Goal: Find specific page/section: Find specific page/section

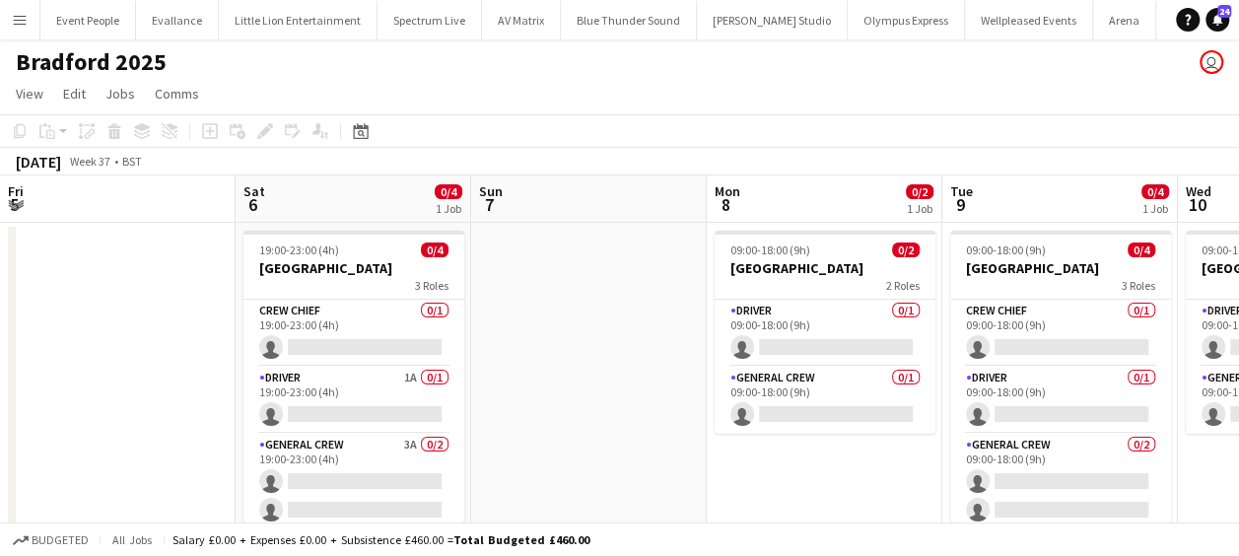
scroll to position [0, 832]
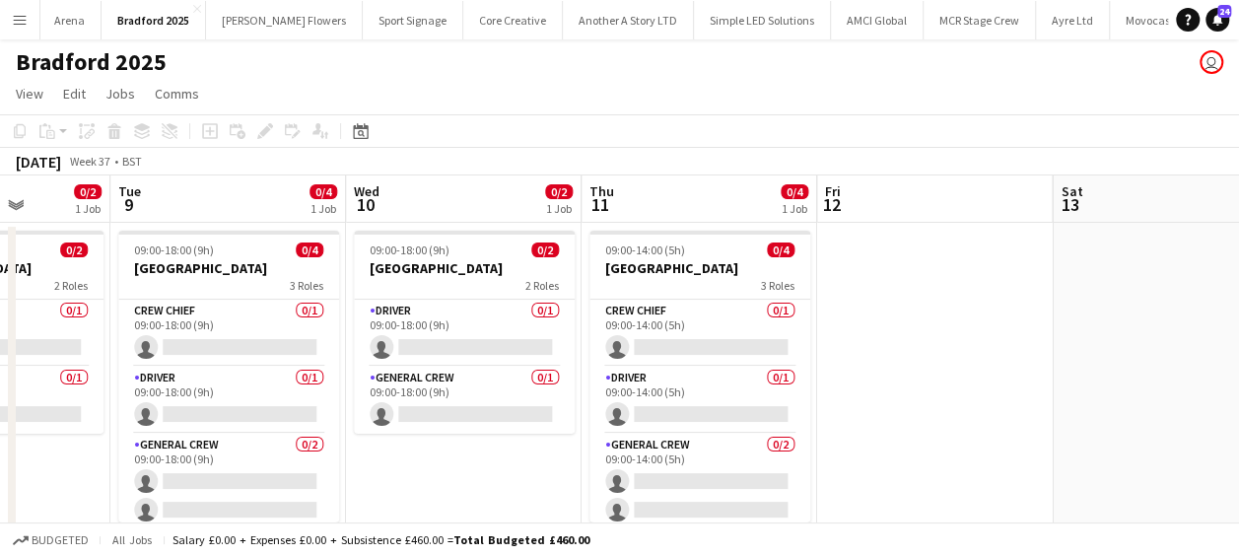
click at [18, 21] on app-icon "Menu" at bounding box center [20, 20] width 16 height 16
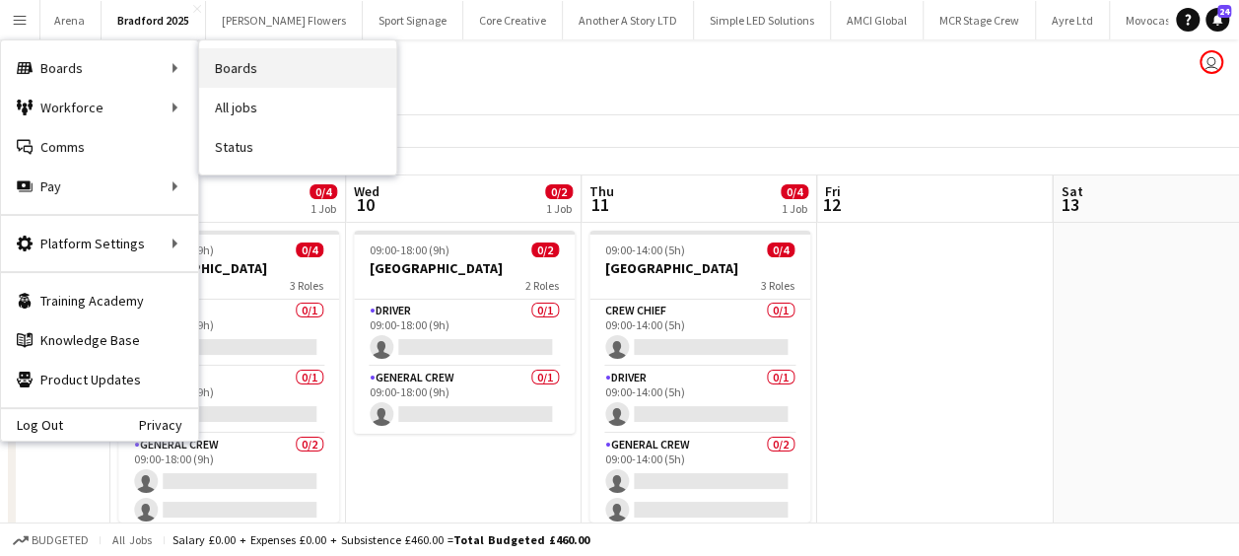
click at [324, 68] on link "Boards" at bounding box center [297, 67] width 197 height 39
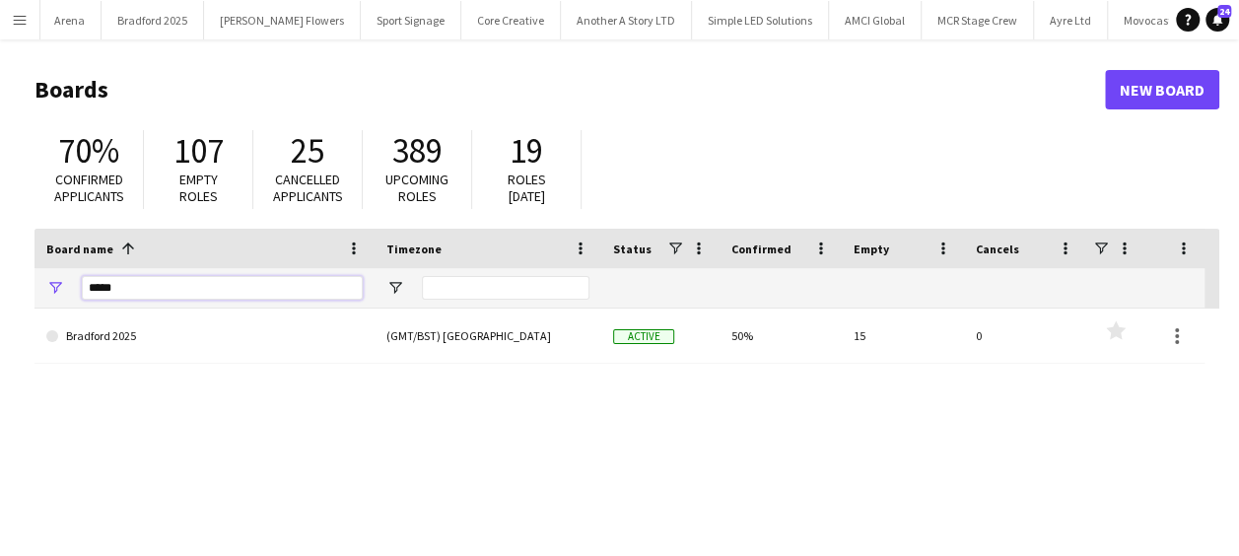
drag, startPoint x: 146, startPoint y: 287, endPoint x: 63, endPoint y: 302, distance: 84.1
click at [64, 301] on div "*****" at bounding box center [204, 287] width 340 height 39
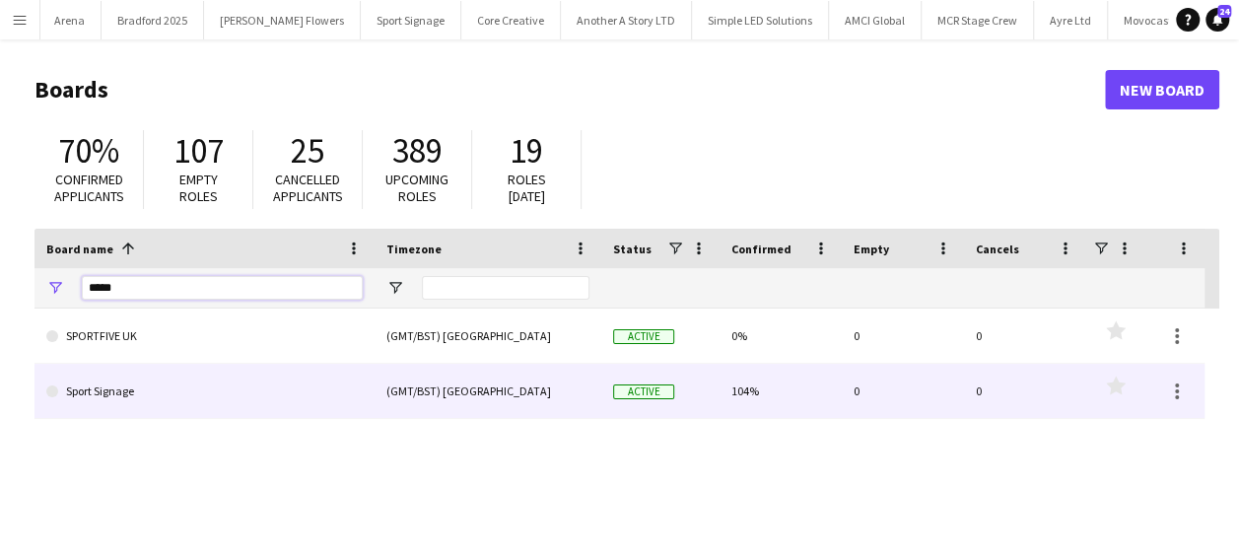
type input "*****"
click at [126, 384] on link "Sport Signage" at bounding box center [204, 391] width 316 height 55
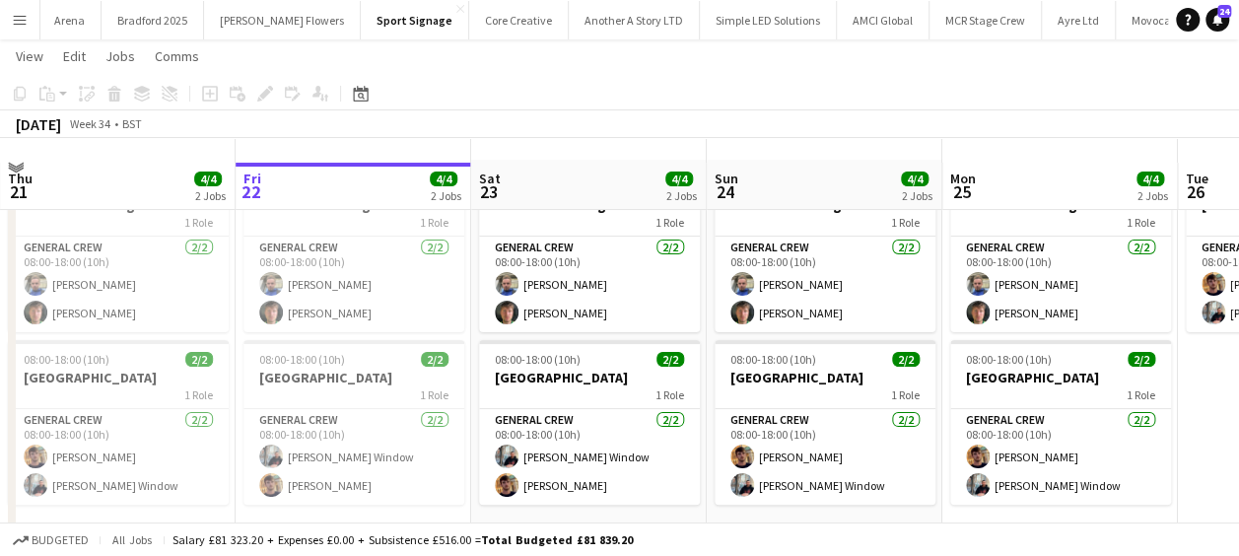
scroll to position [86, 0]
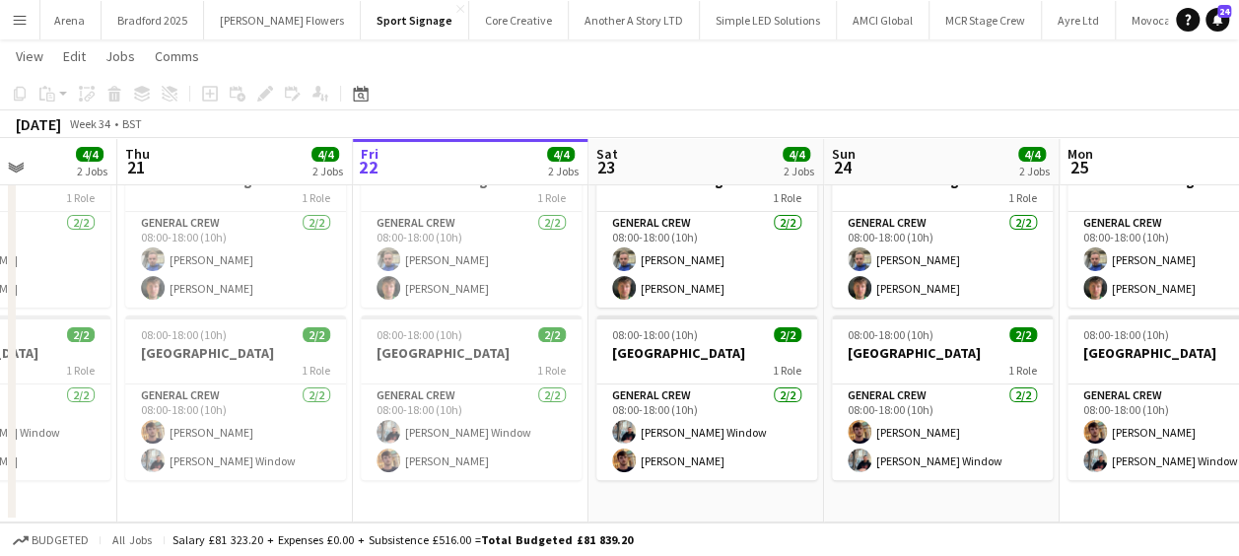
drag, startPoint x: 302, startPoint y: 409, endPoint x: 590, endPoint y: 412, distance: 288.8
click at [590, 412] on app-calendar-viewport "Tue 19 4/4 2 Jobs Wed 20 4/4 2 Jobs Thu 21 4/4 2 Jobs Fri 22 4/4 2 Jobs Sat 23 …" at bounding box center [619, 256] width 1239 height 531
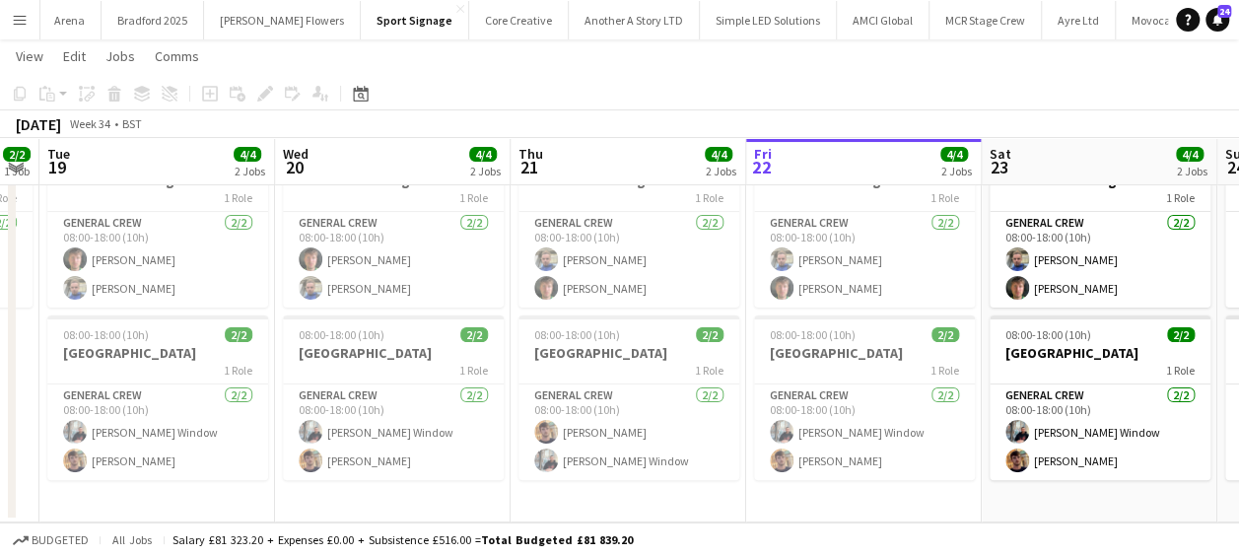
drag, startPoint x: 452, startPoint y: 407, endPoint x: 571, endPoint y: 414, distance: 118.5
click at [571, 414] on app-calendar-viewport "Sun 17 2/2 1 Job Mon 18 2/2 1 Job Tue 19 4/4 2 Jobs Wed 20 4/4 2 Jobs Thu 21 4/…" at bounding box center [619, 256] width 1239 height 531
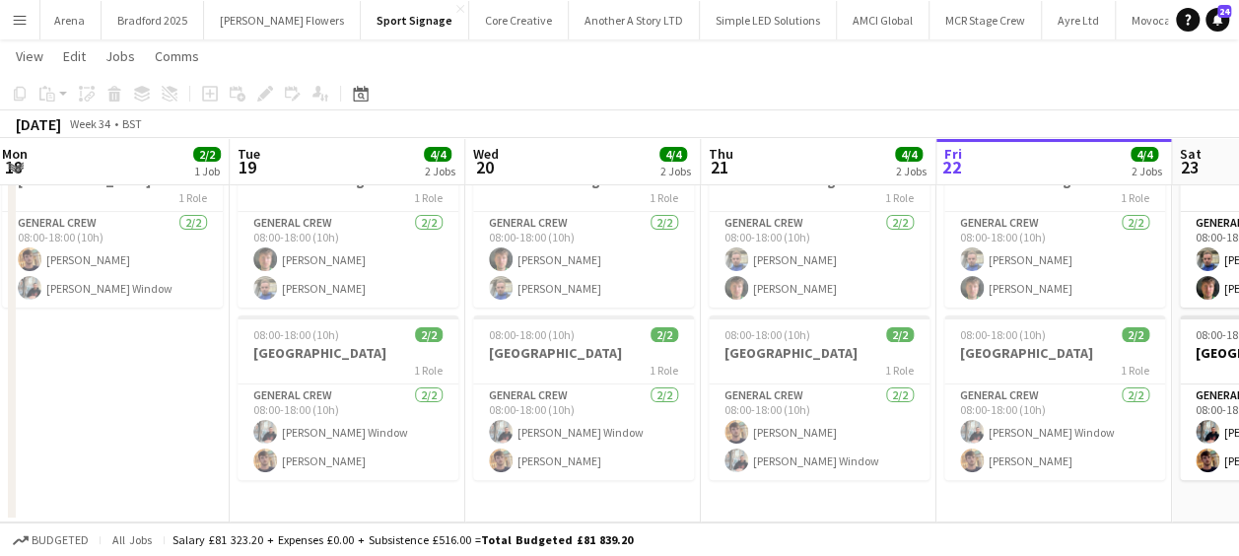
drag, startPoint x: 676, startPoint y: 418, endPoint x: 717, endPoint y: 424, distance: 41.8
click at [717, 424] on app-calendar-viewport "Sat 16 Sun 17 2/2 1 Job Mon 18 2/2 1 Job Tue 19 4/4 2 Jobs Wed 20 4/4 2 Jobs Th…" at bounding box center [619, 256] width 1239 height 531
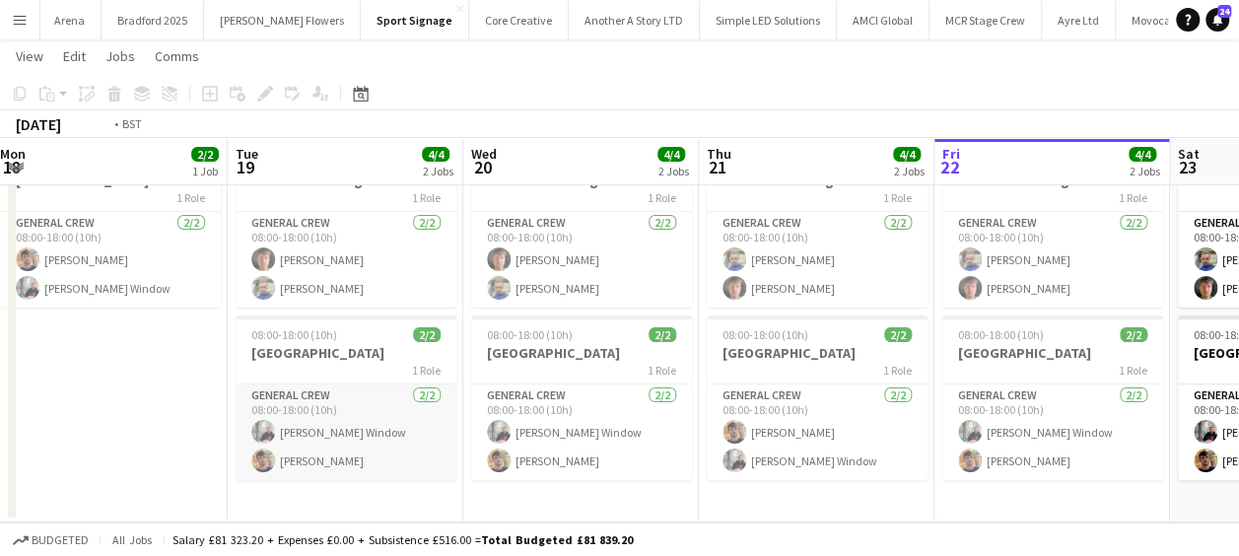
drag, startPoint x: 696, startPoint y: 412, endPoint x: 650, endPoint y: 415, distance: 45.4
click at [705, 415] on app-calendar-viewport "Sat 16 Sun 17 2/2 1 Job Mon 18 2/2 1 Job Tue 19 4/4 2 Jobs Wed 20 4/4 2 Jobs Th…" at bounding box center [619, 256] width 1239 height 531
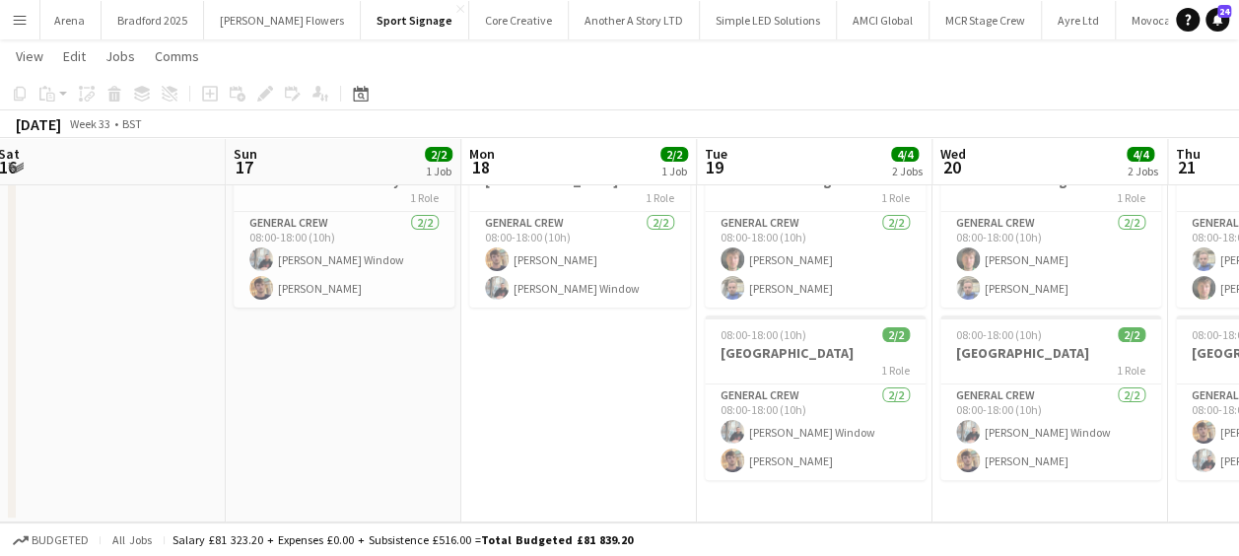
drag, startPoint x: 560, startPoint y: 416, endPoint x: 745, endPoint y: 427, distance: 185.6
click at [754, 426] on app-calendar-viewport "Thu 14 Fri 15 Sat 16 Sun 17 2/2 1 Job Mon 18 2/2 1 Job Tue 19 4/4 2 Jobs Wed 20…" at bounding box center [619, 256] width 1239 height 531
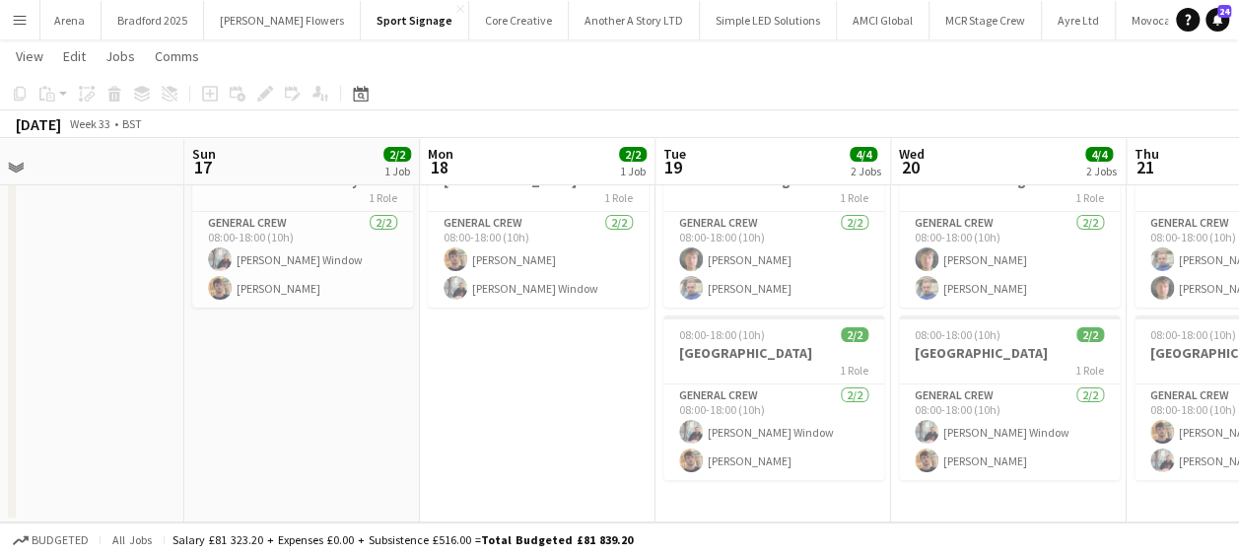
click at [858, 448] on app-calendar-viewport "Thu 14 Fri 15 Sat 16 Sun 17 2/2 1 Job Mon 18 2/2 1 Job Tue 19 4/4 2 Jobs Wed 20…" at bounding box center [619, 256] width 1239 height 531
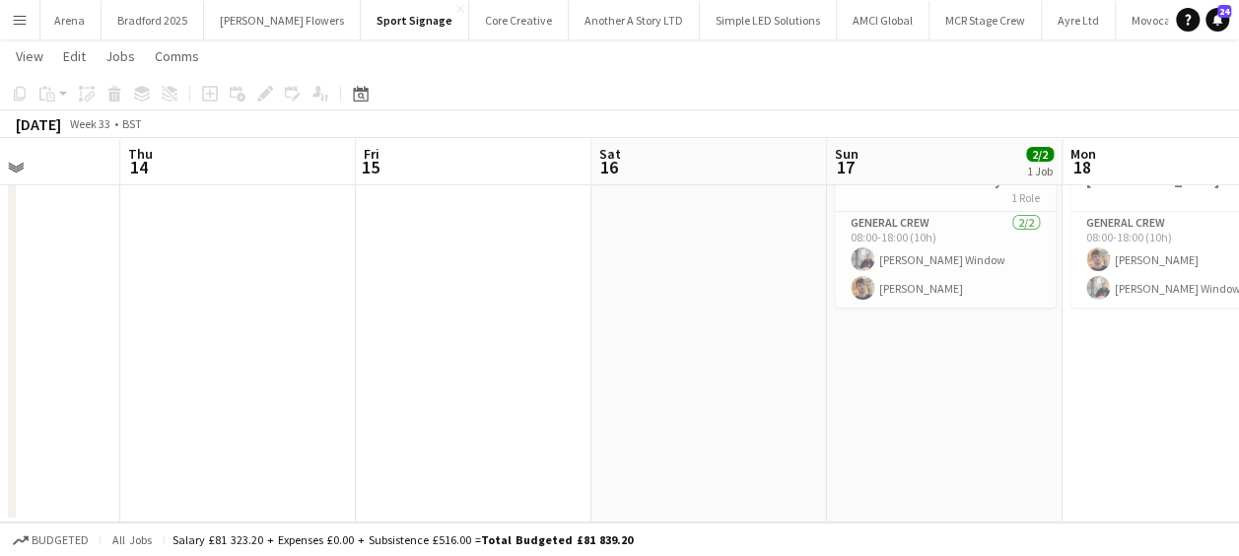
click at [877, 443] on app-calendar-viewport "Mon 11 Tue 12 Wed 13 Thu 14 Fri 15 Sat 16 Sun 17 2/2 1 Job Mon 18 2/2 1 Job Tue…" at bounding box center [619, 256] width 1239 height 531
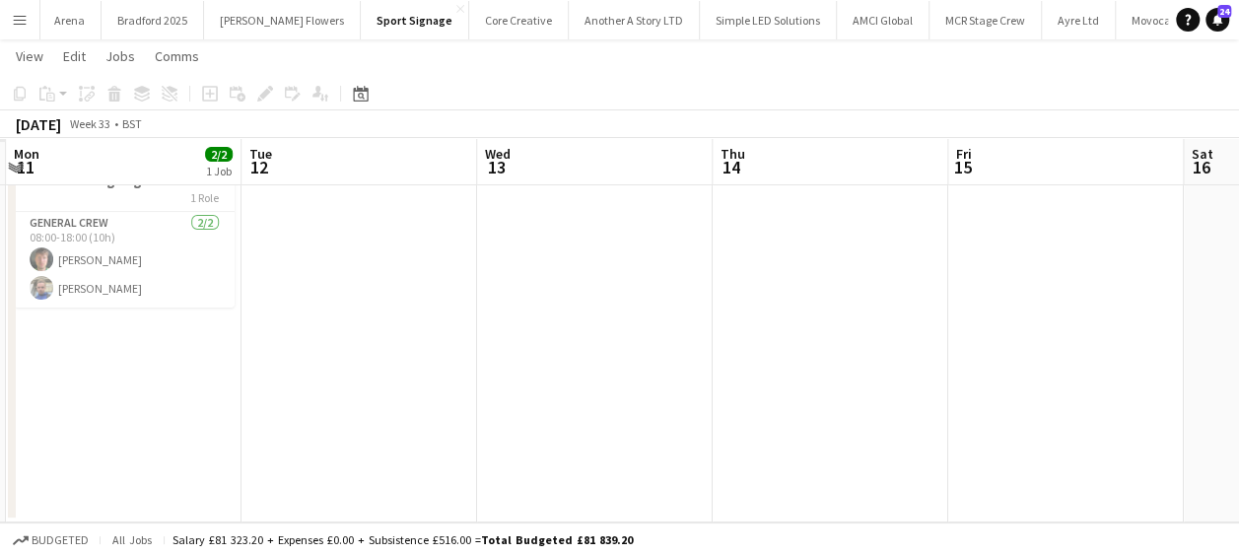
drag, startPoint x: 516, startPoint y: 440, endPoint x: 691, endPoint y: 453, distance: 175.0
click at [901, 464] on app-calendar-viewport "Sat 9 Sun 10 Mon 11 2/2 1 Job Tue 12 Wed 13 Thu 14 Fri 15 Sat 16 Sun 17 2/2 1 J…" at bounding box center [619, 256] width 1239 height 531
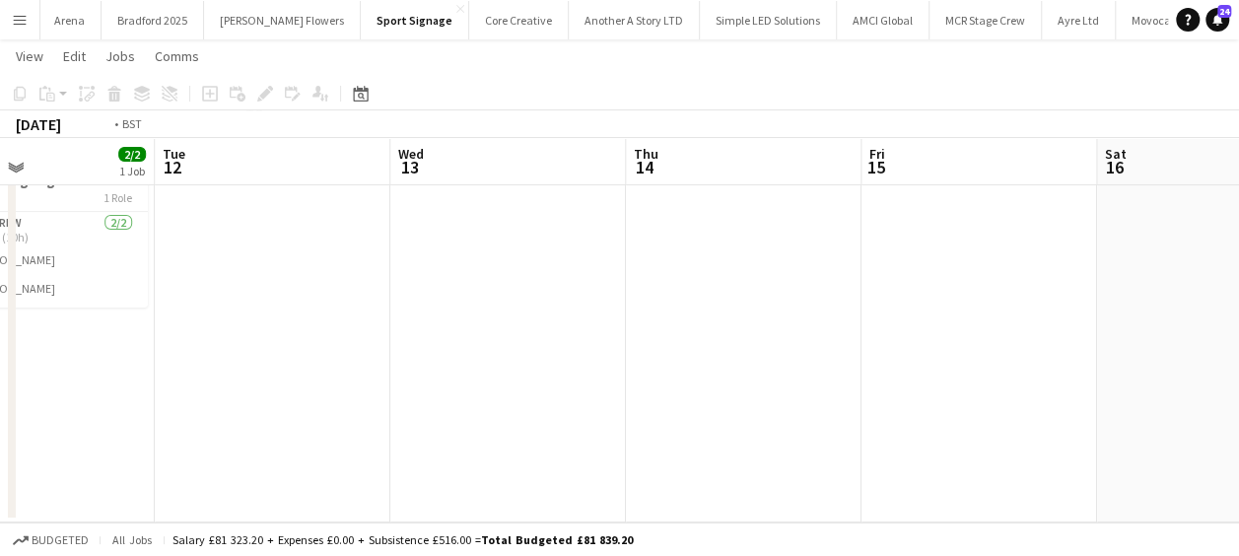
click at [848, 460] on app-calendar-viewport "Sat 9 Sun 10 Mon 11 2/2 1 Job Tue 12 Wed 13 Thu 14 Fri 15 Sat 16 Sun 17 2/2 1 J…" at bounding box center [619, 256] width 1239 height 531
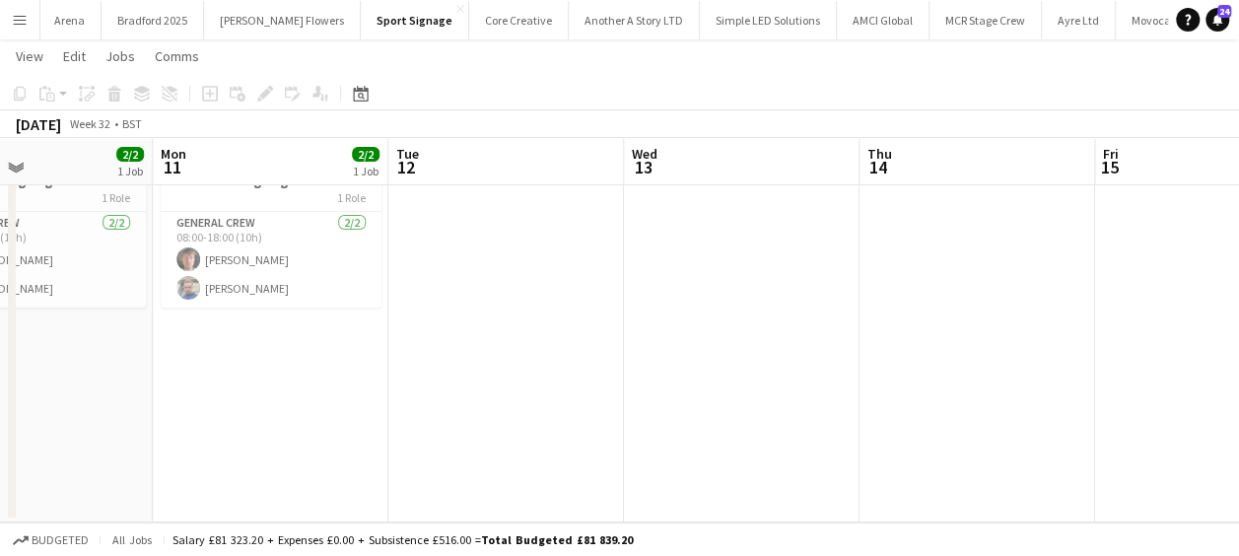
drag, startPoint x: 676, startPoint y: 445, endPoint x: 816, endPoint y: 459, distance: 140.6
click at [822, 457] on app-calendar-viewport "Fri 8 Sat 9 2/2 1 Job Sun 10 2/2 1 Job Mon 11 2/2 1 Job Tue 12 Wed 13 Thu 14 Fr…" at bounding box center [619, 256] width 1239 height 531
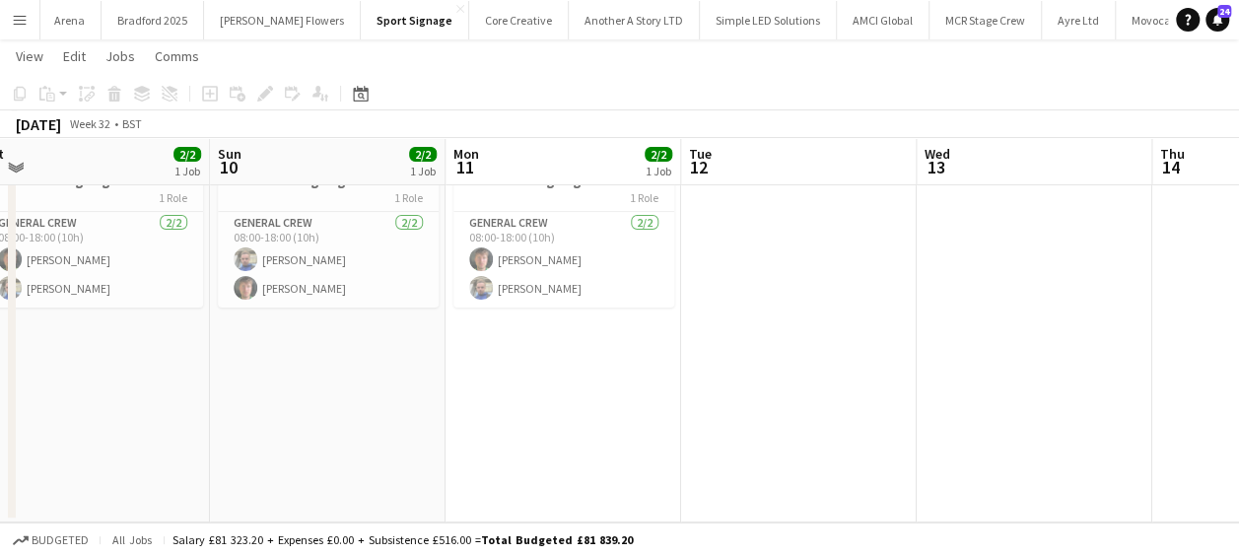
drag, startPoint x: 598, startPoint y: 453, endPoint x: 853, endPoint y: 466, distance: 255.6
click at [829, 455] on app-calendar-viewport "Thu 7 2/2 1 Job Fri 8 2/2 1 Job Sat 9 2/2 1 Job Sun 10 2/2 1 Job Mon 11 2/2 1 J…" at bounding box center [619, 256] width 1239 height 531
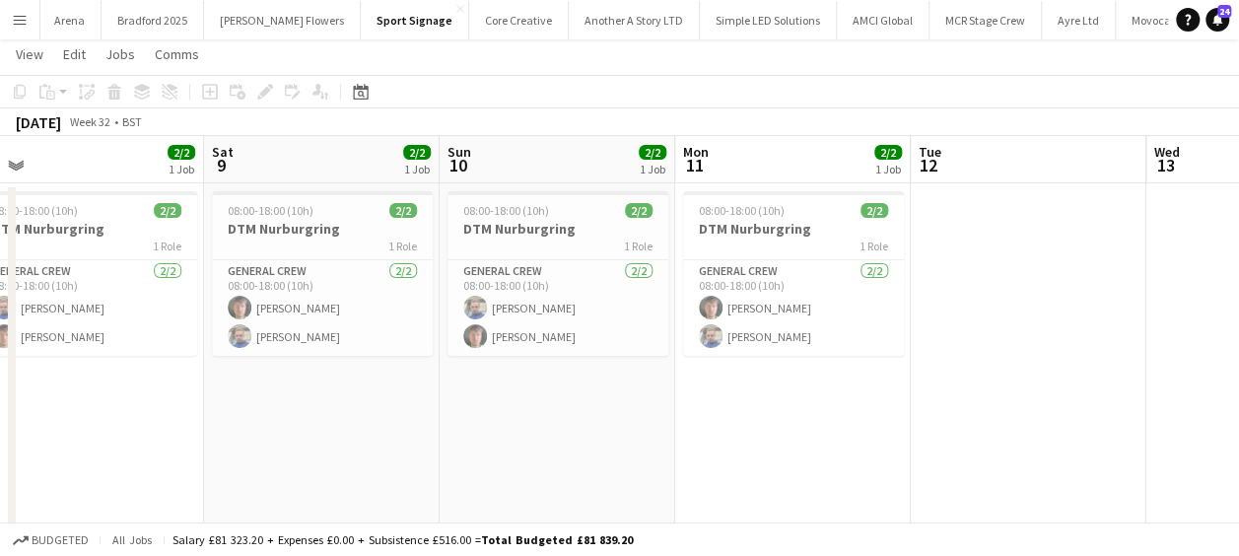
scroll to position [0, 0]
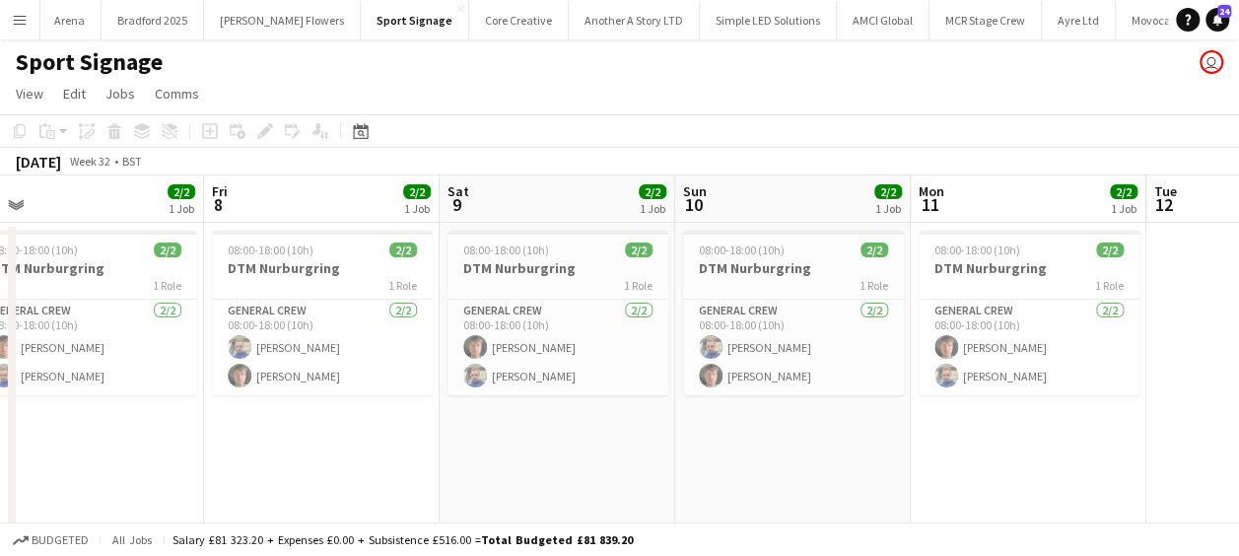
drag, startPoint x: 839, startPoint y: 440, endPoint x: 917, endPoint y: 451, distance: 78.8
click at [917, 451] on app-calendar-viewport "Tue 5 Wed 6 3/3 2 Jobs Thu 7 2/2 1 Job Fri 8 2/2 1 Job Sat 9 2/2 1 Job Sun 10 2…" at bounding box center [619, 392] width 1239 height 435
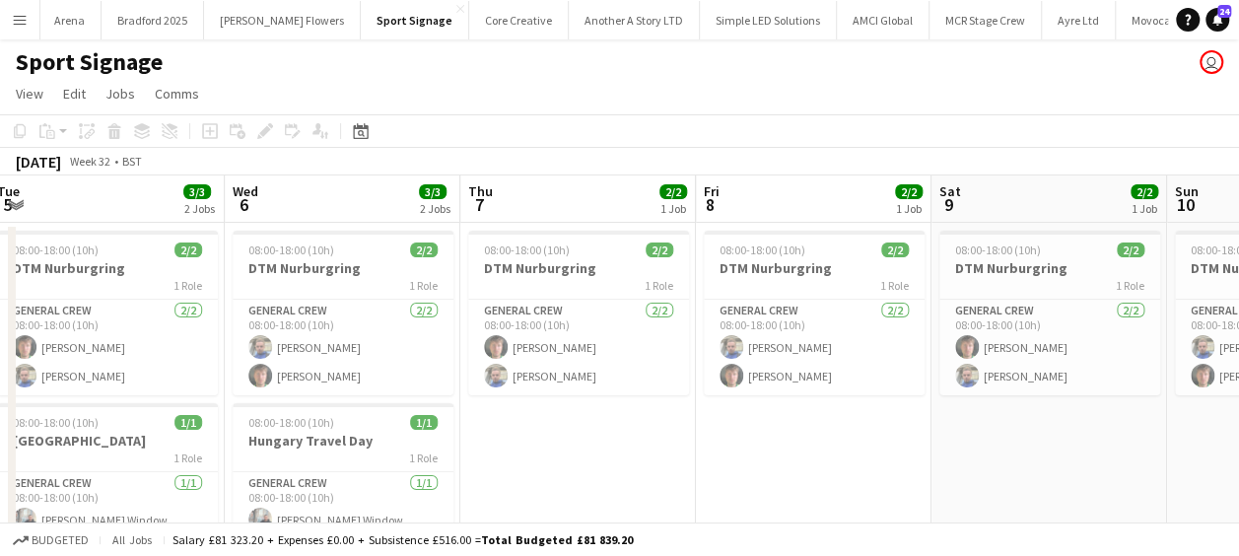
drag, startPoint x: 648, startPoint y: 424, endPoint x: 964, endPoint y: 435, distance: 315.6
click at [1043, 434] on app-calendar-viewport "Sun 3 Mon 4 Tue 5 3/3 2 Jobs Wed 6 3/3 2 Jobs Thu 7 2/2 1 Job Fri 8 2/2 1 Job S…" at bounding box center [619, 392] width 1239 height 435
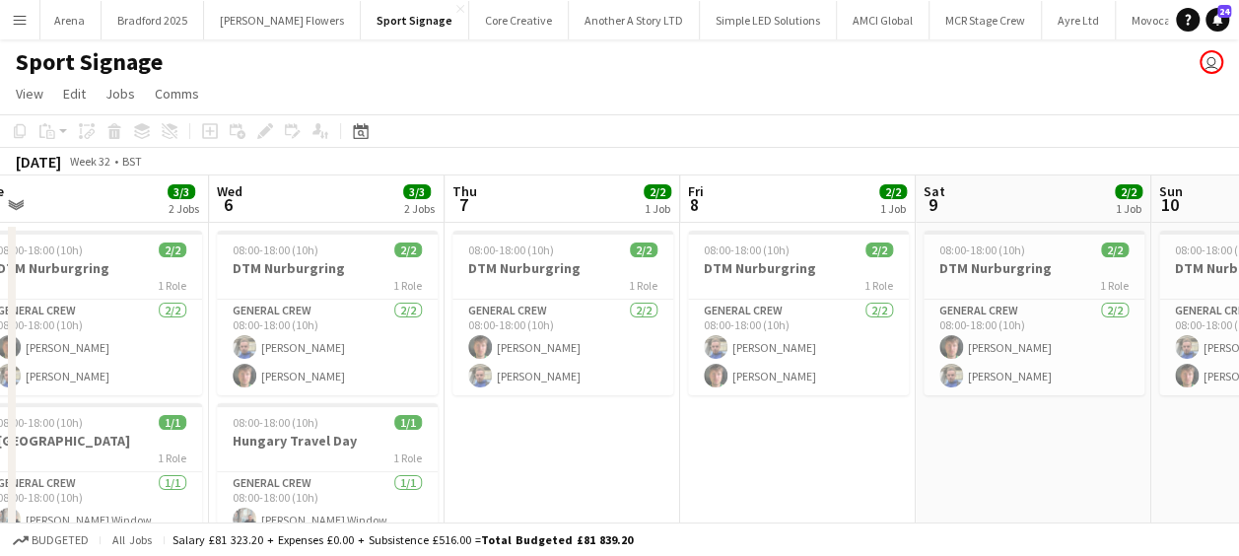
drag, startPoint x: 737, startPoint y: 432, endPoint x: 1003, endPoint y: 441, distance: 266.2
click at [1003, 441] on app-calendar-viewport "Sun 3 1/1 1 Job Mon 4 1/1 1 Job Tue 5 3/3 2 Jobs Wed 6 3/3 2 Jobs Thu 7 2/2 1 J…" at bounding box center [619, 392] width 1239 height 435
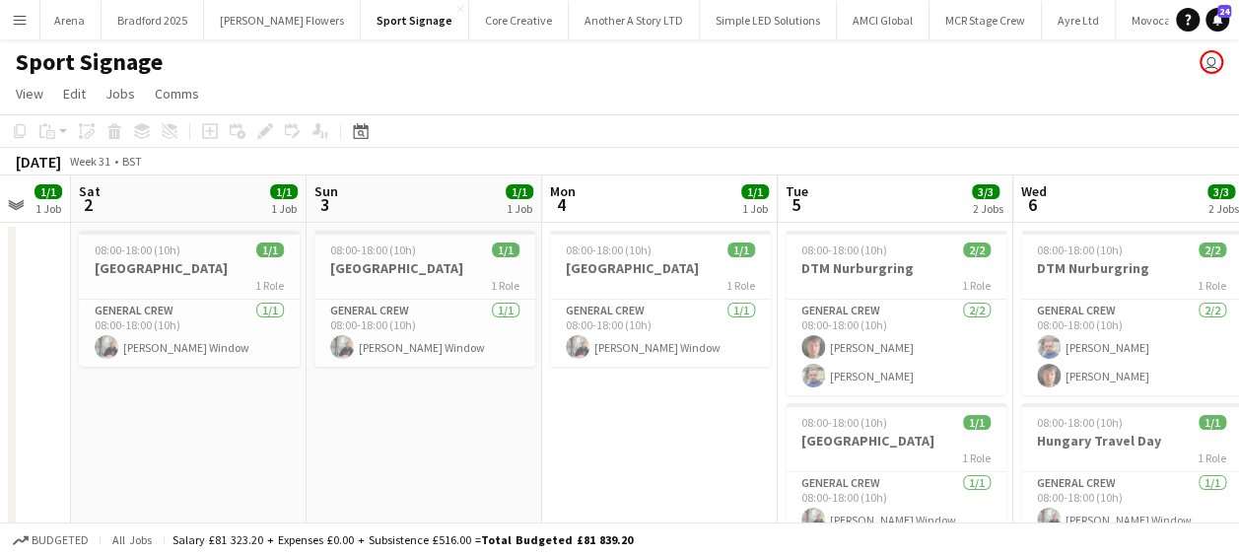
click at [1200, 416] on app-calendar-viewport "Thu 31 Fri 1 1/1 1 Job Sat 2 1/1 1 Job Sun 3 1/1 1 Job Mon 4 1/1 1 Job Tue 5 3/…" at bounding box center [619, 392] width 1239 height 435
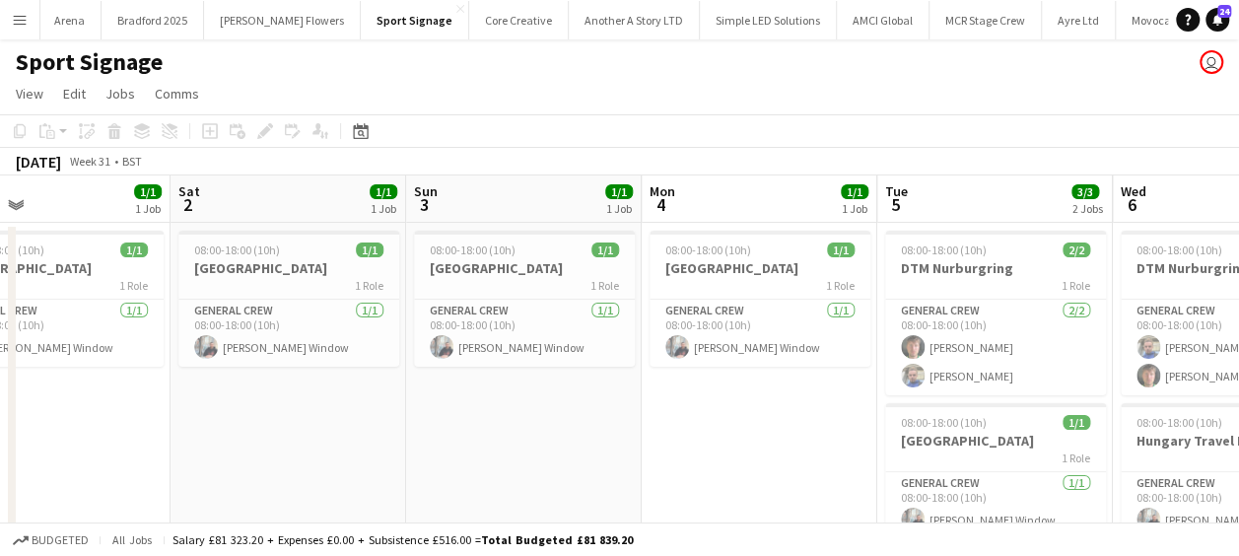
click at [779, 443] on app-calendar-viewport "Wed 30 Thu 31 2/2 2 Jobs Fri 1 1/1 1 Job Sat 2 1/1 1 Job Sun 3 1/1 1 Job Mon 4 …" at bounding box center [619, 392] width 1239 height 435
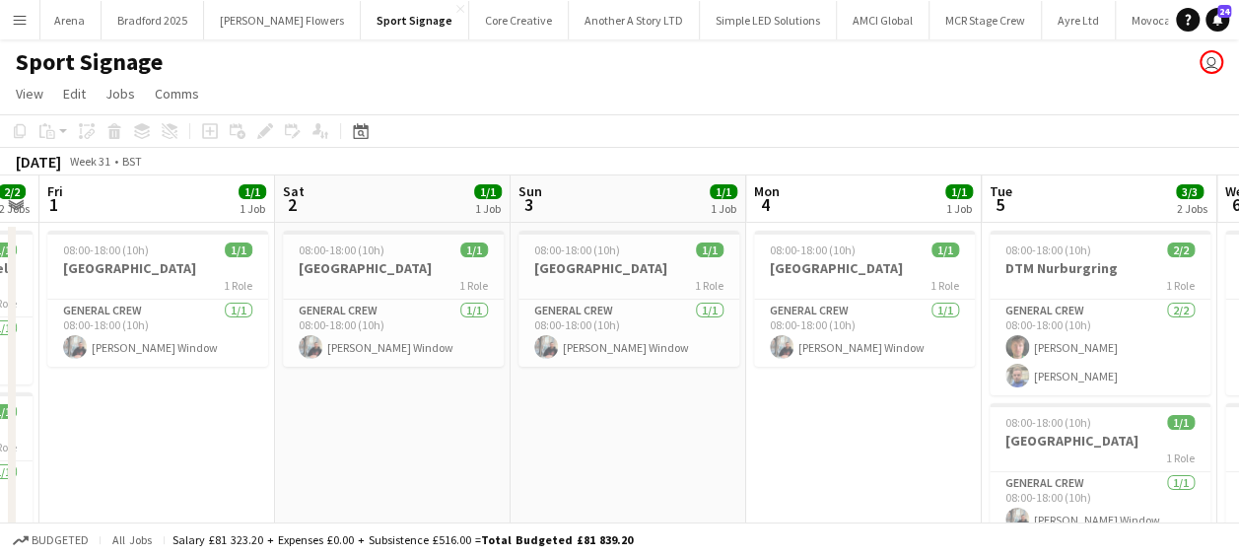
scroll to position [0, 627]
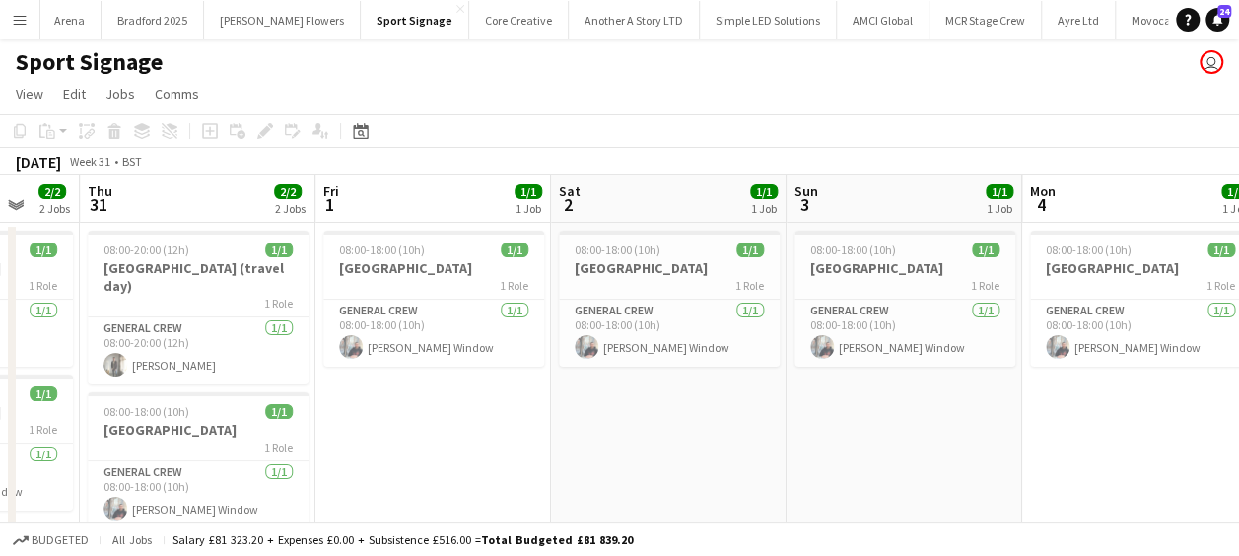
drag, startPoint x: 684, startPoint y: 428, endPoint x: 956, endPoint y: 443, distance: 272.4
click at [956, 443] on app-calendar-viewport "Mon 28 Tue 29 2/2 2 Jobs Wed 30 2/2 2 Jobs Thu 31 2/2 2 Jobs Fri 1 1/1 1 Job Sa…" at bounding box center [619, 392] width 1239 height 435
click at [593, 455] on app-calendar-viewport "Mon 28 2/2 2 Jobs Tue 29 2/2 2 Jobs Wed 30 2/2 2 Jobs Thu 31 2/2 2 Jobs Fri 1 1…" at bounding box center [619, 392] width 1239 height 435
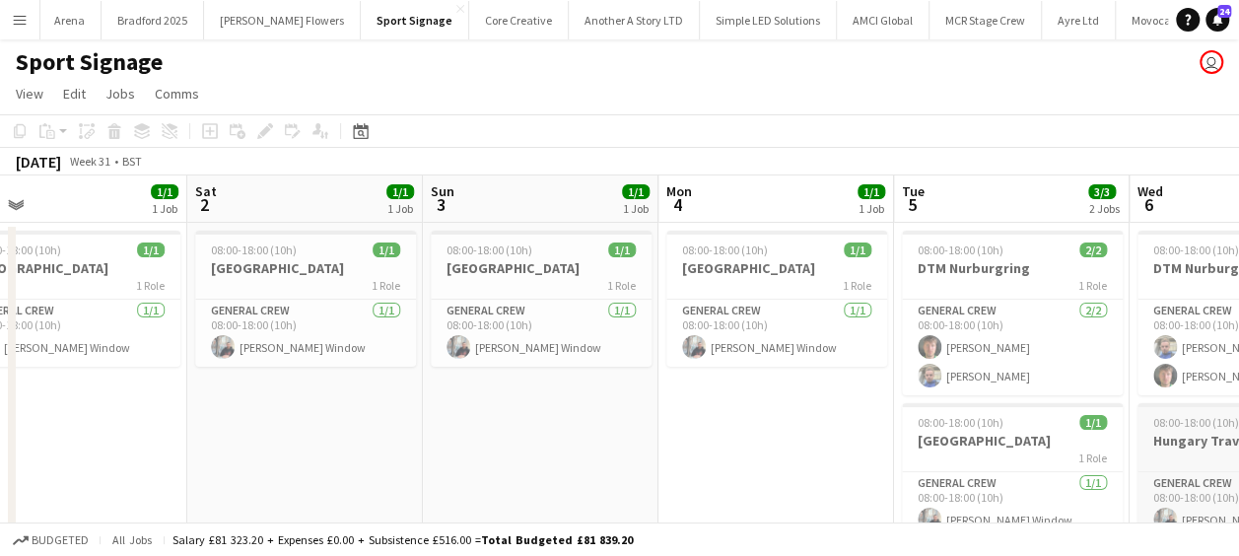
drag, startPoint x: 925, startPoint y: 424, endPoint x: 671, endPoint y: 416, distance: 254.4
click at [621, 420] on app-calendar-viewport "Wed 30 2/2 2 Jobs Thu 31 2/2 2 Jobs Fri 1 1/1 1 Job Sat 2 1/1 1 Job Sun 3 1/1 1…" at bounding box center [619, 392] width 1239 height 435
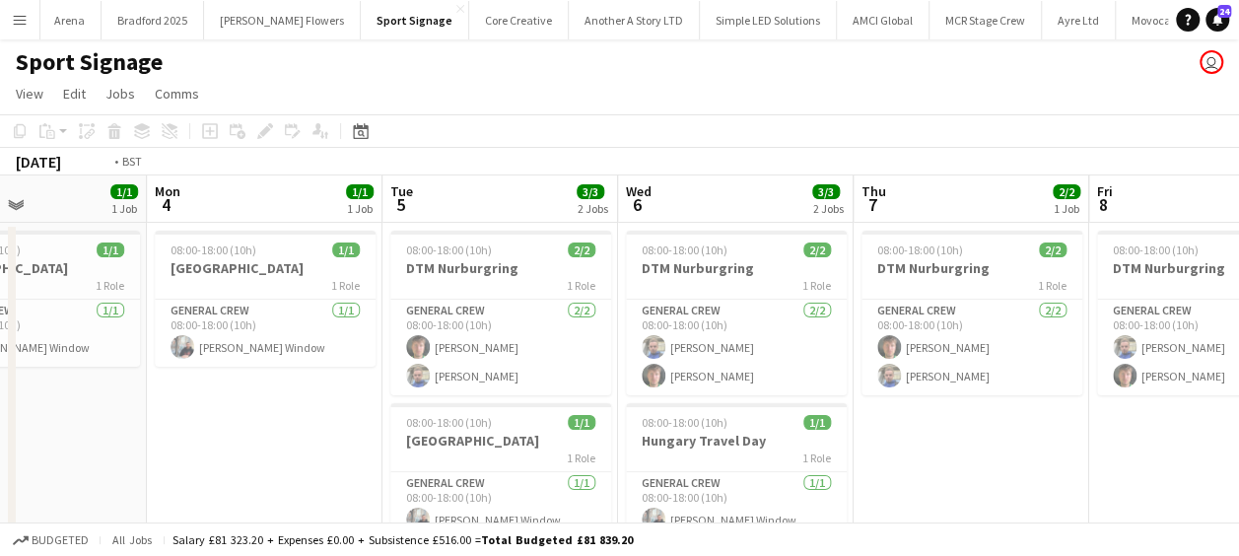
drag, startPoint x: 1106, startPoint y: 440, endPoint x: 576, endPoint y: 416, distance: 530.8
click at [576, 416] on app-calendar-viewport "Fri 1 1/1 1 Job Sat 2 1/1 1 Job Sun 3 1/1 1 Job Mon 4 1/1 1 Job Tue 5 3/3 2 Job…" at bounding box center [619, 392] width 1239 height 435
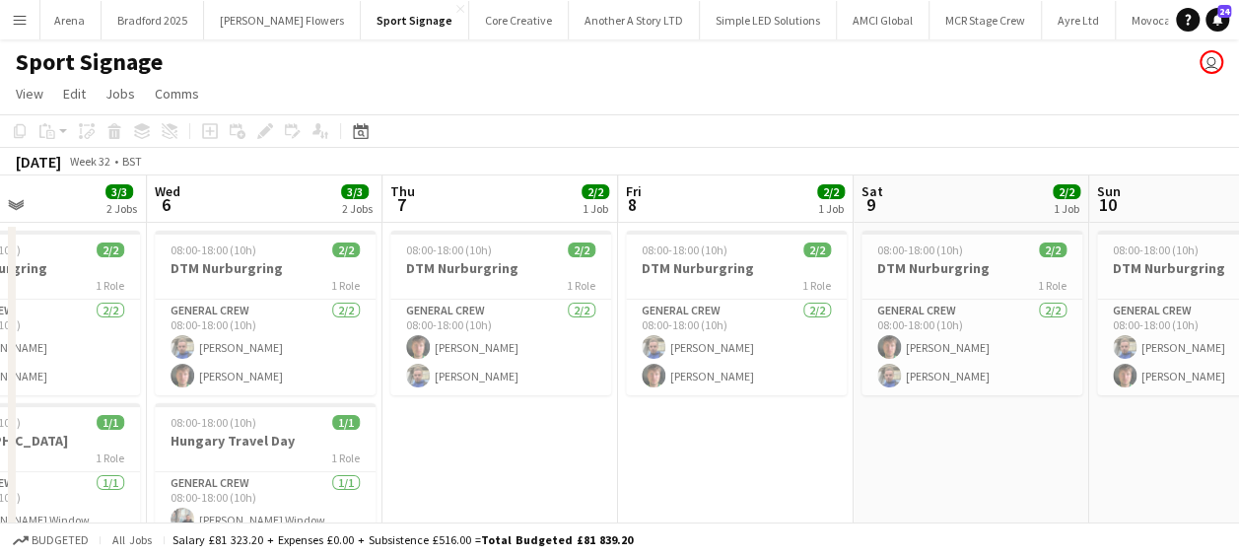
scroll to position [0, 619]
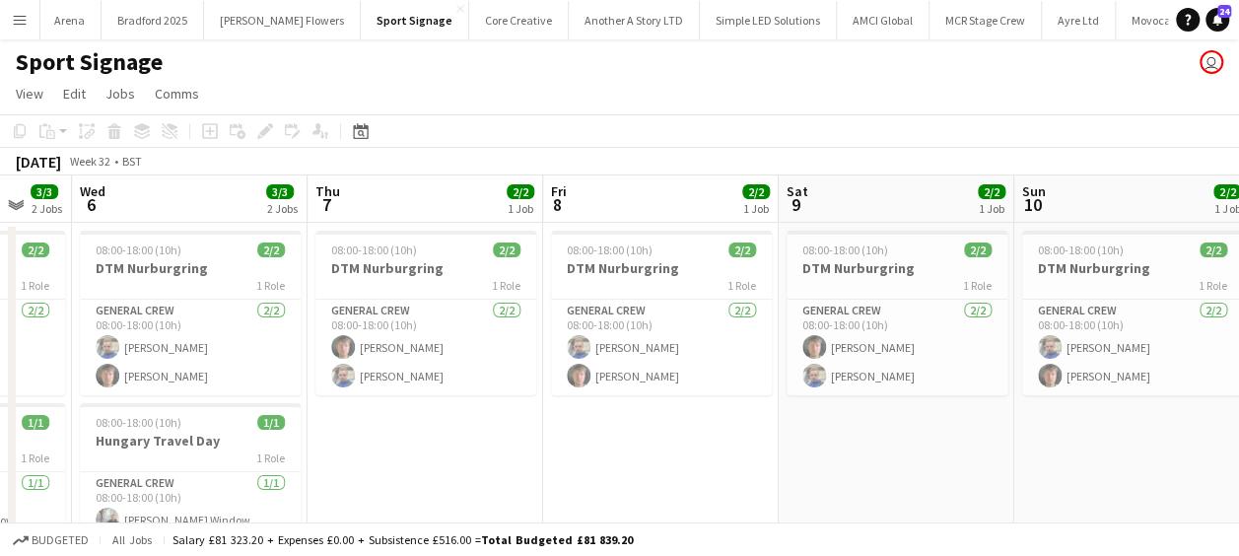
drag, startPoint x: 989, startPoint y: 442, endPoint x: 707, endPoint y: 449, distance: 283.0
click at [656, 453] on app-calendar-viewport "Sun 3 1/1 1 Job Mon 4 1/1 1 Job Tue 5 3/3 2 Jobs Wed 6 3/3 2 Jobs Thu 7 2/2 1 J…" at bounding box center [619, 392] width 1239 height 435
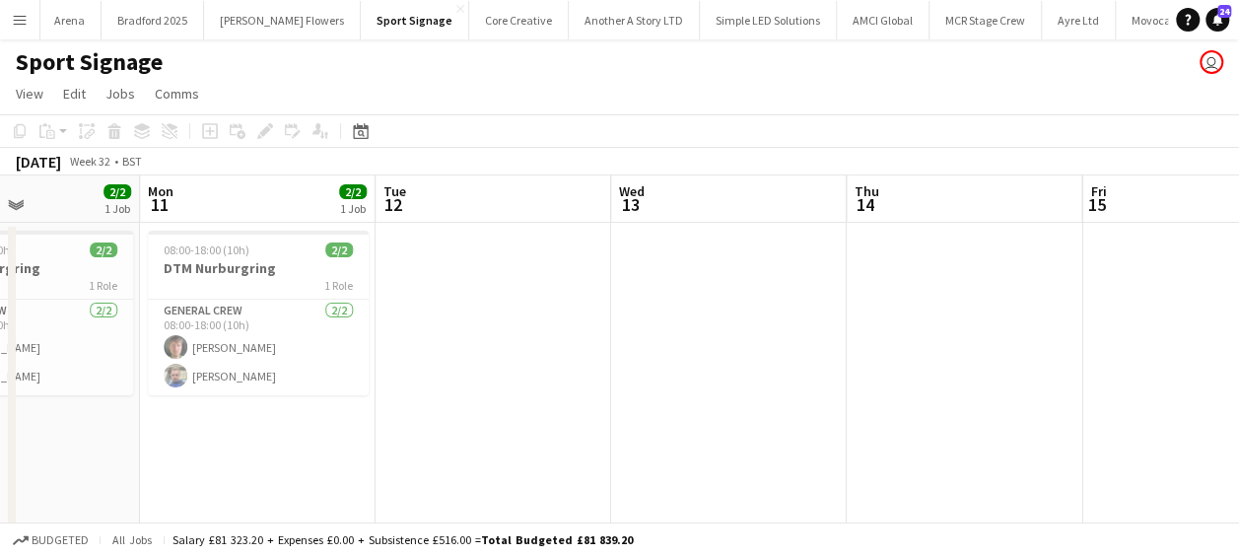
drag, startPoint x: 915, startPoint y: 464, endPoint x: 435, endPoint y: 454, distance: 480.1
click at [397, 459] on app-calendar-viewport "Thu 7 2/2 1 Job Fri 8 2/2 1 Job Sat 9 2/2 1 Job Sun 10 2/2 1 Job Mon 11 2/2 1 J…" at bounding box center [619, 392] width 1239 height 435
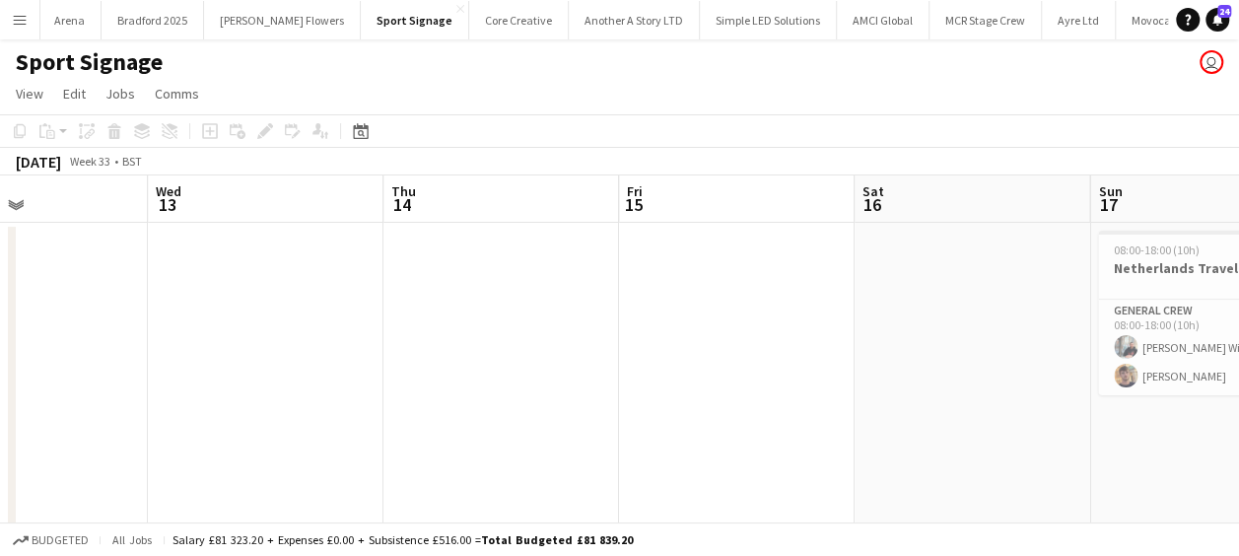
drag, startPoint x: 883, startPoint y: 443, endPoint x: 510, endPoint y: 432, distance: 373.7
click at [443, 440] on app-calendar-viewport "Sat 9 2/2 1 Job Sun 10 2/2 1 Job Mon 11 2/2 1 Job Tue 12 Wed 13 Thu 14 Fri 15 S…" at bounding box center [619, 392] width 1239 height 435
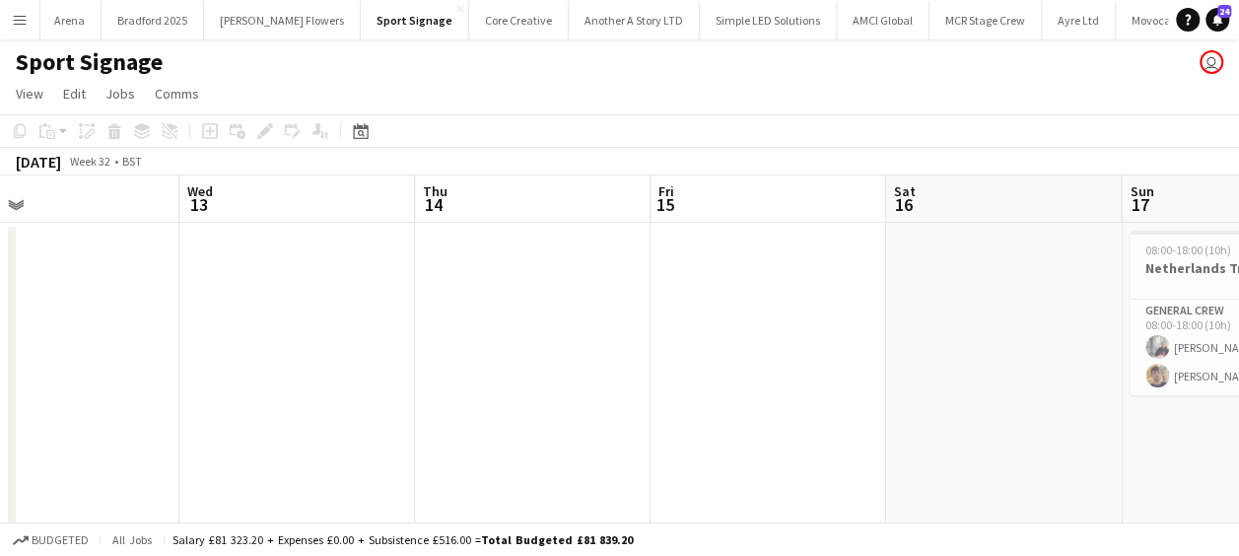
drag, startPoint x: 694, startPoint y: 394, endPoint x: 645, endPoint y: 390, distance: 49.4
click at [451, 394] on app-calendar-viewport "Sat 9 2/2 1 Job Sun 10 2/2 1 Job Mon 11 2/2 1 Job Tue 12 Wed 13 Thu 14 Fri 15 S…" at bounding box center [619, 392] width 1239 height 435
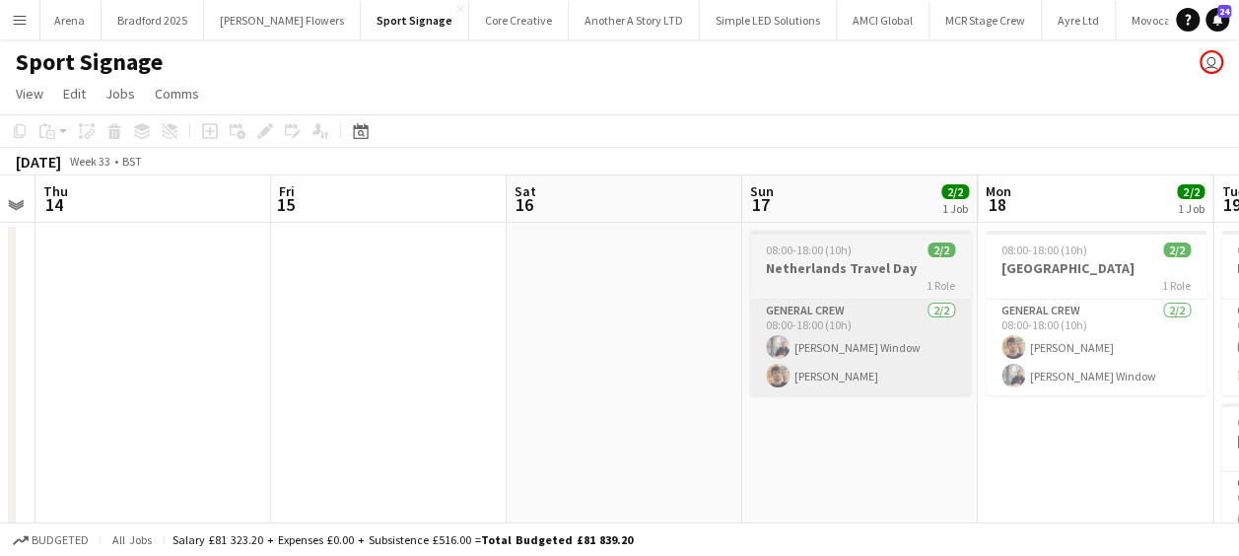
drag, startPoint x: 361, startPoint y: 380, endPoint x: 589, endPoint y: 385, distance: 228.7
click at [322, 385] on app-calendar-viewport "Mon 11 2/2 1 Job Tue 12 Wed 13 Thu 14 Fri 15 Sat 16 Sun 17 2/2 1 Job Mon 18 2/2…" at bounding box center [619, 392] width 1239 height 435
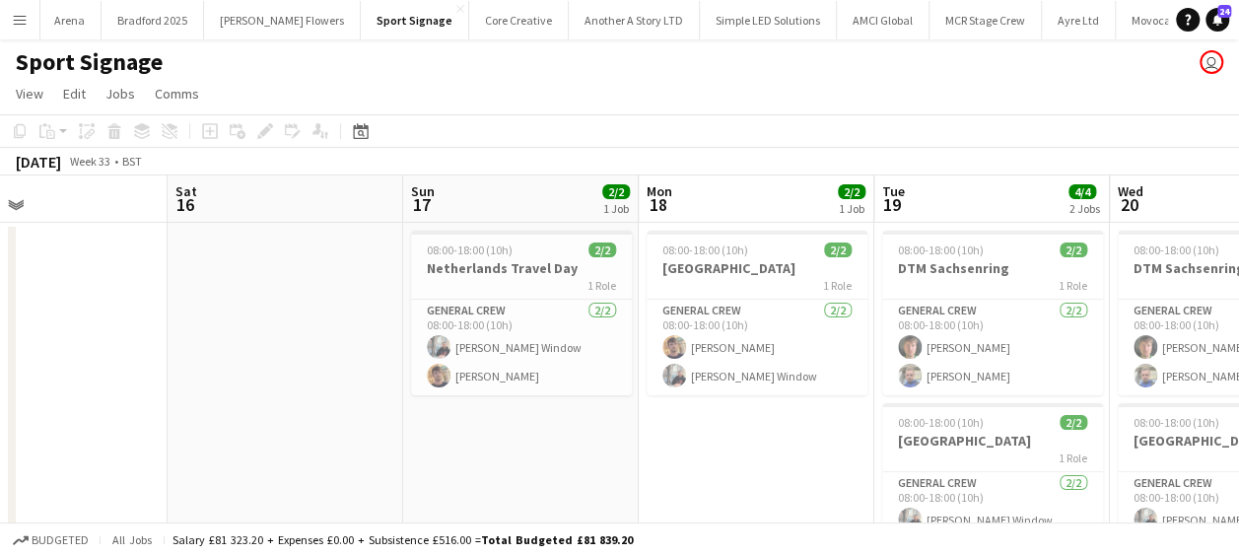
click at [286, 378] on app-calendar-viewport "Wed 13 Thu 14 Fri 15 Sat 16 Sun 17 2/2 1 Job Mon 18 2/2 1 Job Tue 19 4/4 2 Jobs…" at bounding box center [619, 392] width 1239 height 435
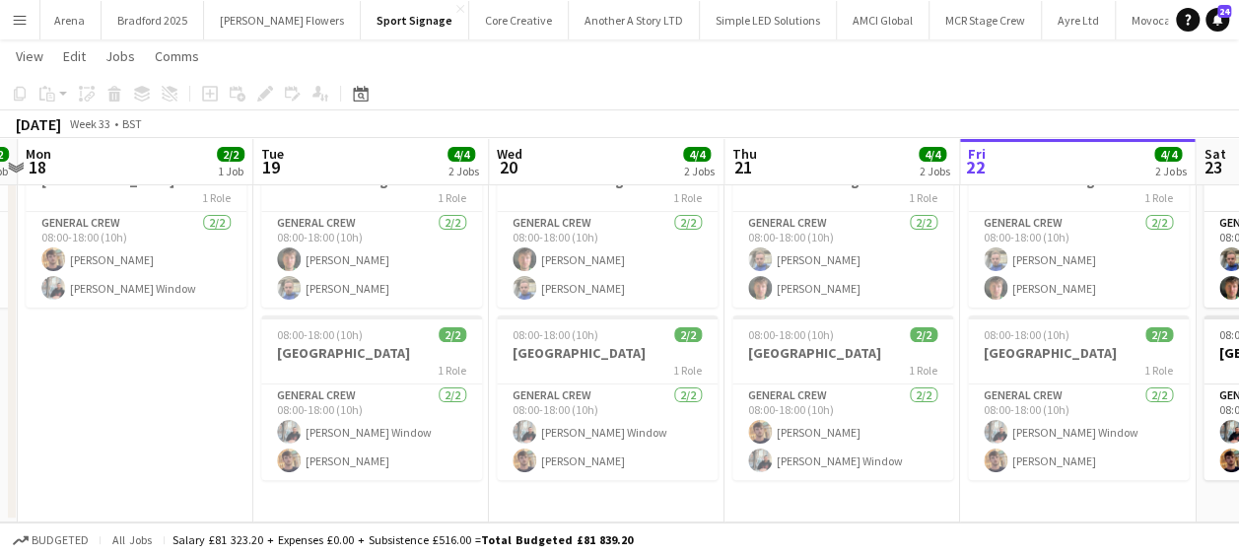
scroll to position [0, 655]
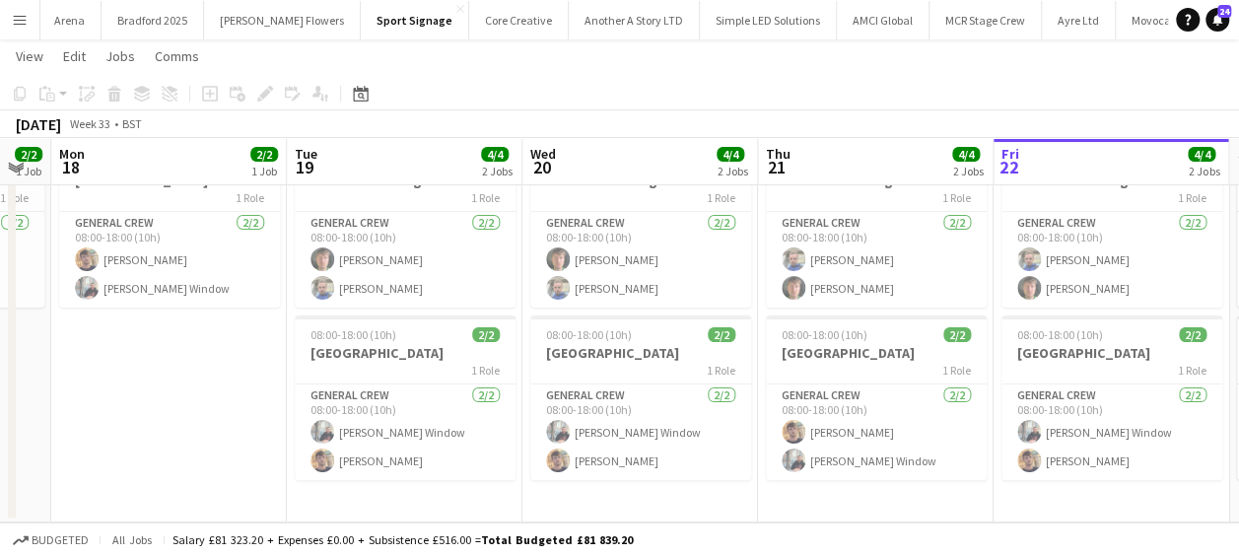
drag, startPoint x: 558, startPoint y: 422, endPoint x: 177, endPoint y: 442, distance: 380.9
click at [177, 442] on app-calendar-viewport "Fri 15 Sat 16 Sun 17 2/2 1 Job Mon 18 2/2 1 Job Tue 19 4/4 2 Jobs Wed 20 4/4 2 …" at bounding box center [619, 256] width 1239 height 531
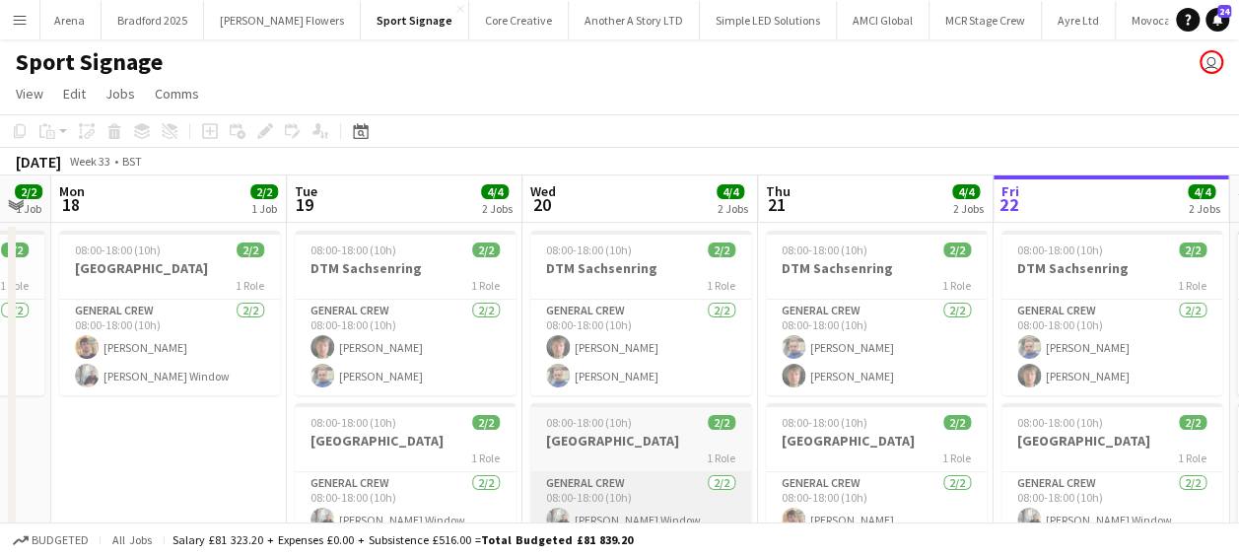
scroll to position [0, 0]
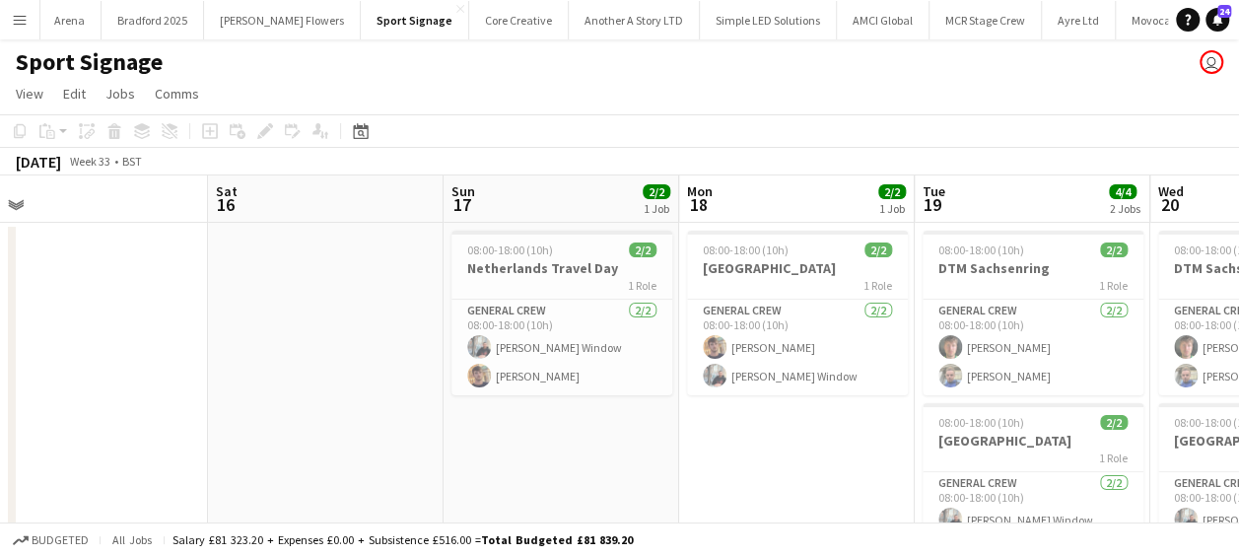
drag, startPoint x: 845, startPoint y: 415, endPoint x: 765, endPoint y: 408, distance: 80.1
click at [873, 415] on app-calendar-viewport "Wed 13 Thu 14 Fri 15 Sat 16 Sun 17 2/2 1 Job Mon 18 2/2 1 Job Tue 19 4/4 2 Jobs…" at bounding box center [619, 392] width 1239 height 435
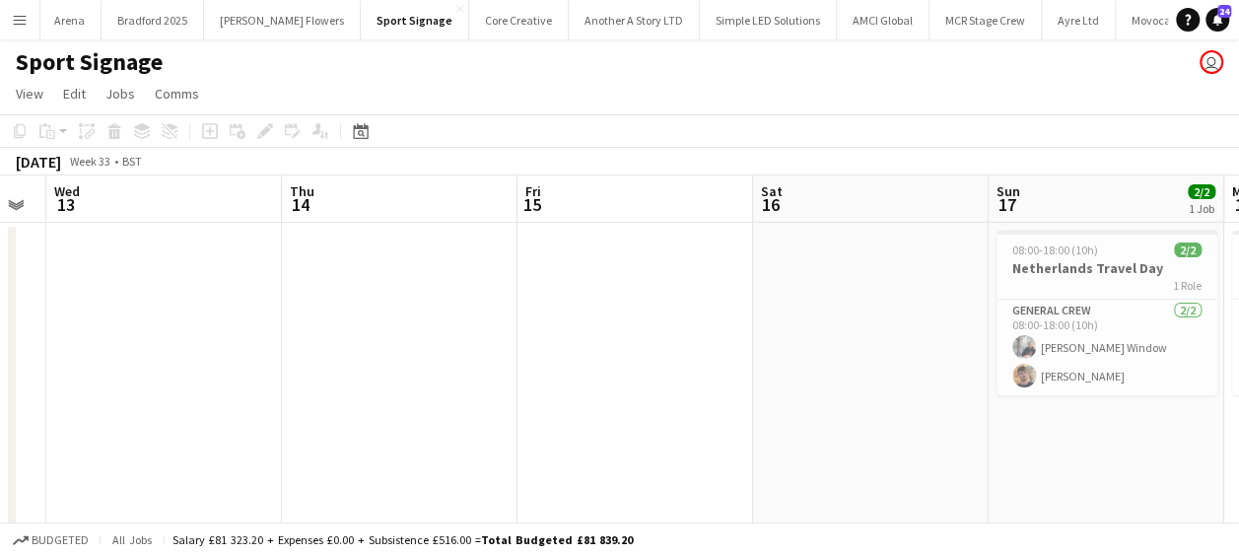
drag, startPoint x: 197, startPoint y: 349, endPoint x: 420, endPoint y: 410, distance: 231.0
click at [794, 351] on app-calendar-viewport "Mon 11 2/2 1 Job Tue 12 Wed 13 Thu 14 Fri 15 Sat 16 Sun 17 2/2 1 Job Mon 18 2/2…" at bounding box center [619, 392] width 1239 height 435
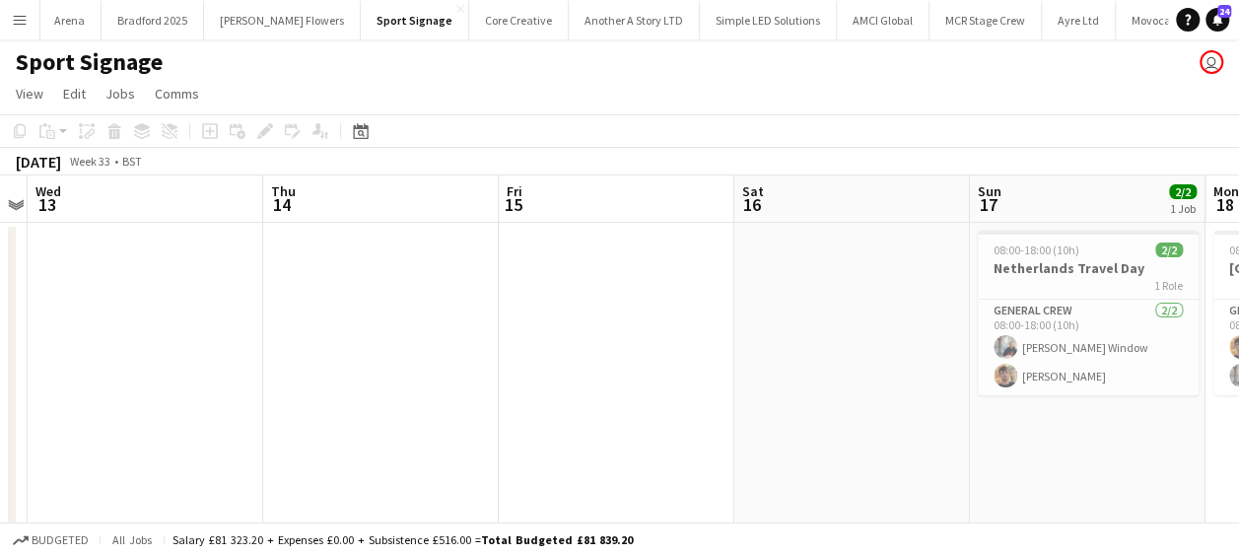
drag, startPoint x: 434, startPoint y: 420, endPoint x: 640, endPoint y: 414, distance: 206.1
click at [639, 414] on app-calendar-viewport "Mon 11 2/2 1 Job Tue 12 Wed 13 Thu 14 Fri 15 Sat 16 Sun 17 2/2 1 Job Mon 18 2/2…" at bounding box center [619, 392] width 1239 height 435
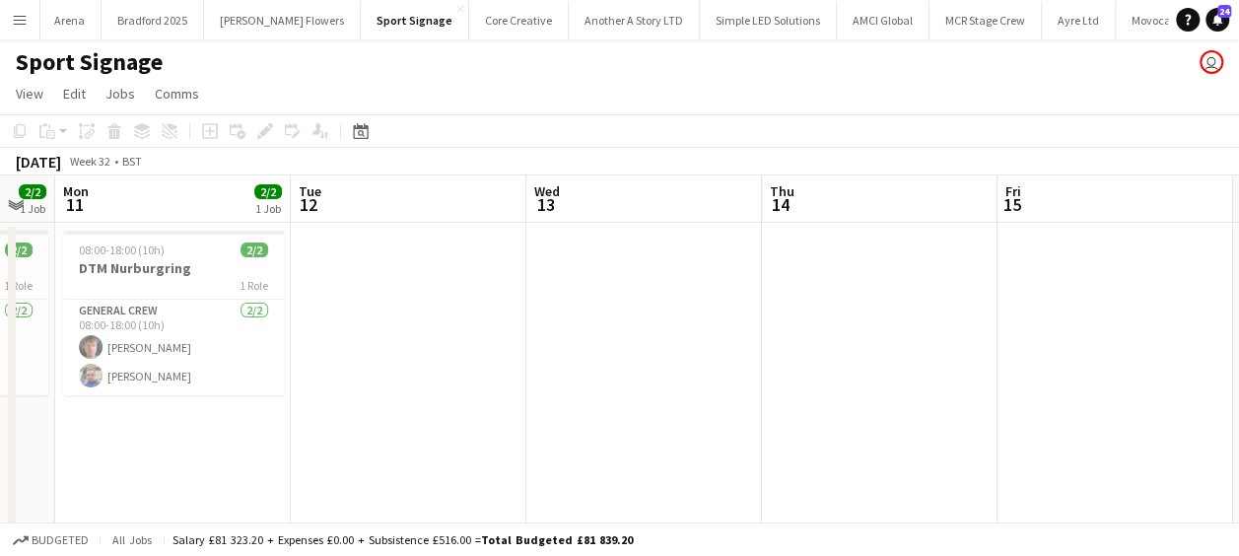
drag, startPoint x: 449, startPoint y: 425, endPoint x: 670, endPoint y: 418, distance: 220.9
click at [670, 418] on app-calendar-viewport "Sat 9 2/2 1 Job Sun 10 2/2 1 Job Mon 11 2/2 1 Job Tue 12 Wed 13 Thu 14 Fri 15 S…" at bounding box center [619, 392] width 1239 height 435
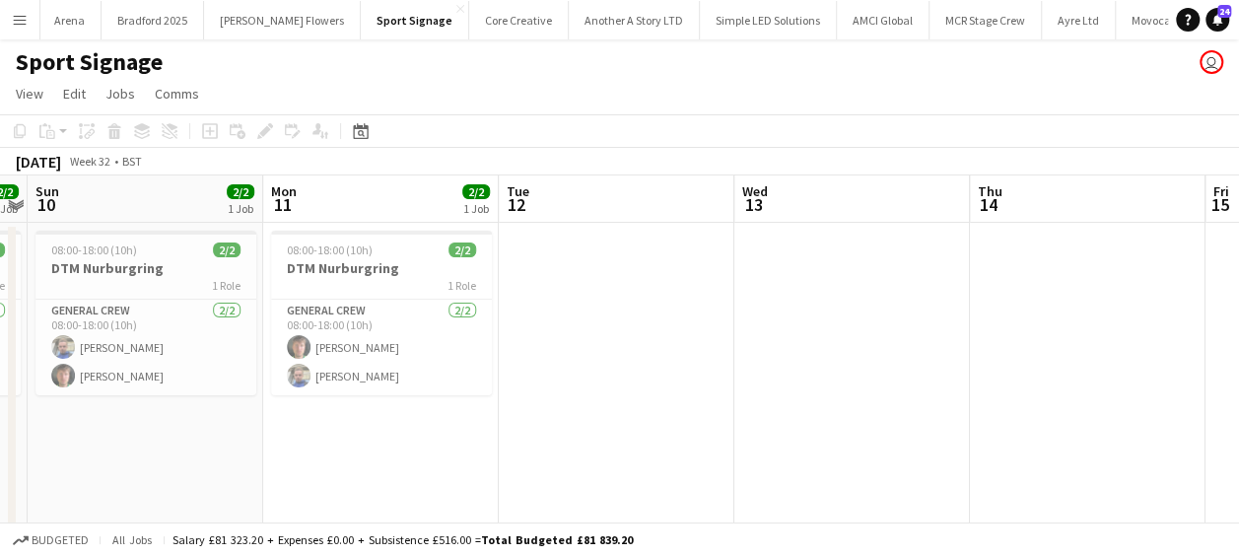
drag, startPoint x: 784, startPoint y: 412, endPoint x: 807, endPoint y: 412, distance: 22.7
click at [807, 412] on app-calendar-viewport "Fri 8 2/2 1 Job Sat 9 2/2 1 Job Sun 10 2/2 1 Job Mon 11 2/2 1 Job Tue 12 Wed 13…" at bounding box center [619, 392] width 1239 height 435
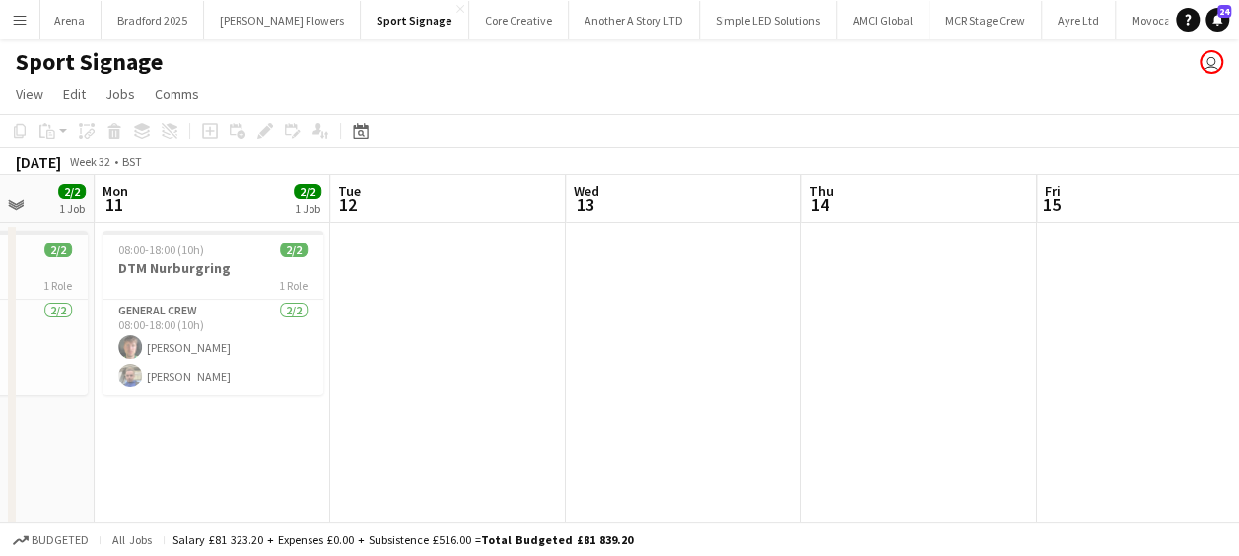
click at [793, 418] on app-calendar-viewport "Fri 8 2/2 1 Job Sat 9 2/2 1 Job Sun 10 2/2 1 Job Mon 11 2/2 1 Job Tue 12 Wed 13…" at bounding box center [619, 392] width 1239 height 435
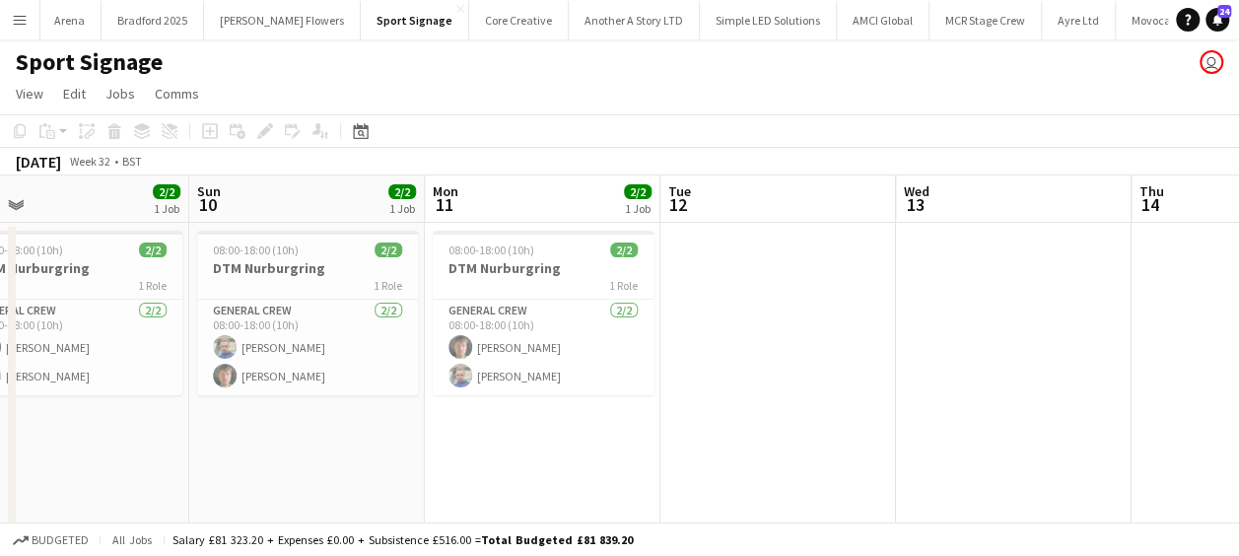
scroll to position [0, 450]
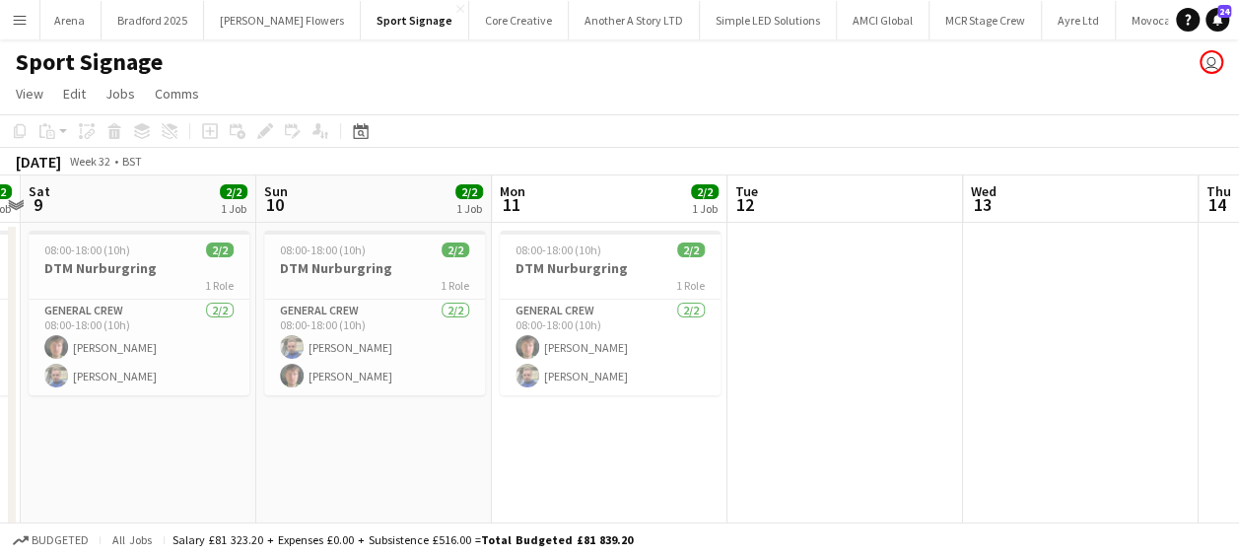
drag, startPoint x: 595, startPoint y: 470, endPoint x: 757, endPoint y: 453, distance: 162.5
click at [757, 453] on app-calendar-viewport "Thu 7 2/2 1 Job Fri 8 2/2 1 Job Sat 9 2/2 1 Job Sun 10 2/2 1 Job Mon 11 2/2 1 J…" at bounding box center [619, 392] width 1239 height 435
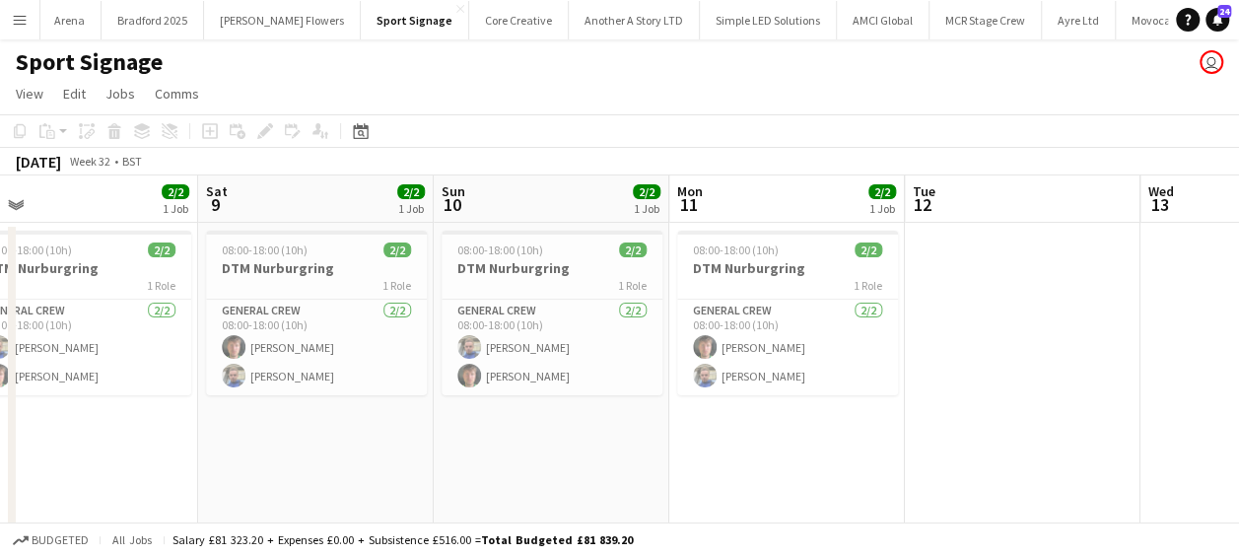
scroll to position [0, 479]
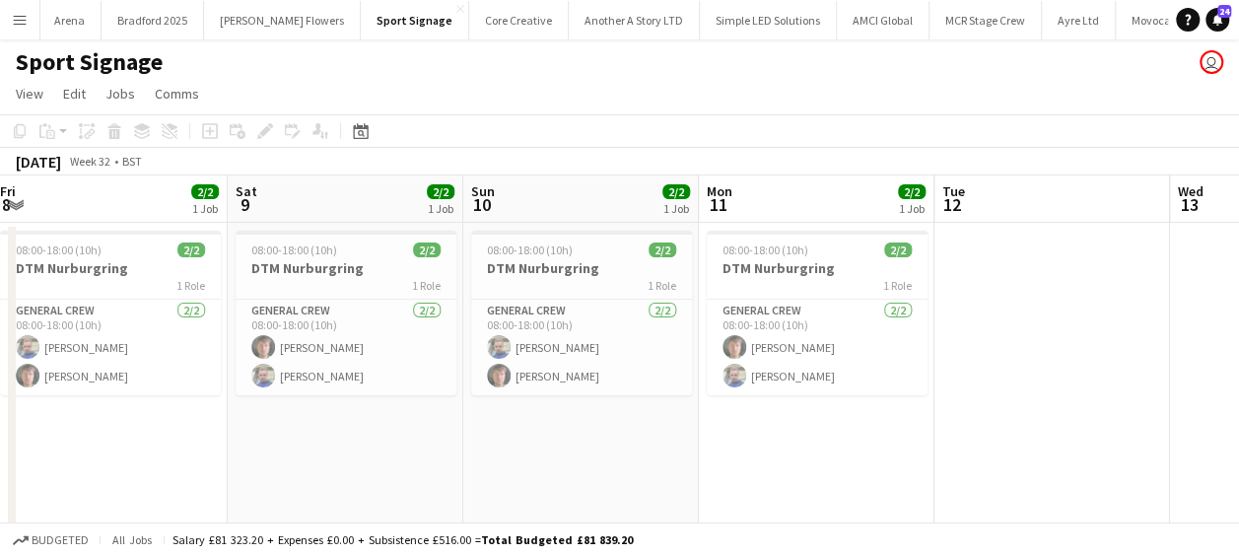
drag, startPoint x: 527, startPoint y: 442, endPoint x: 734, endPoint y: 442, distance: 207.0
click at [734, 442] on app-calendar-viewport "Wed 6 3/3 2 Jobs Thu 7 2/2 1 Job Fri 8 2/2 1 Job Sat 9 2/2 1 Job Sun 10 2/2 1 J…" at bounding box center [619, 392] width 1239 height 435
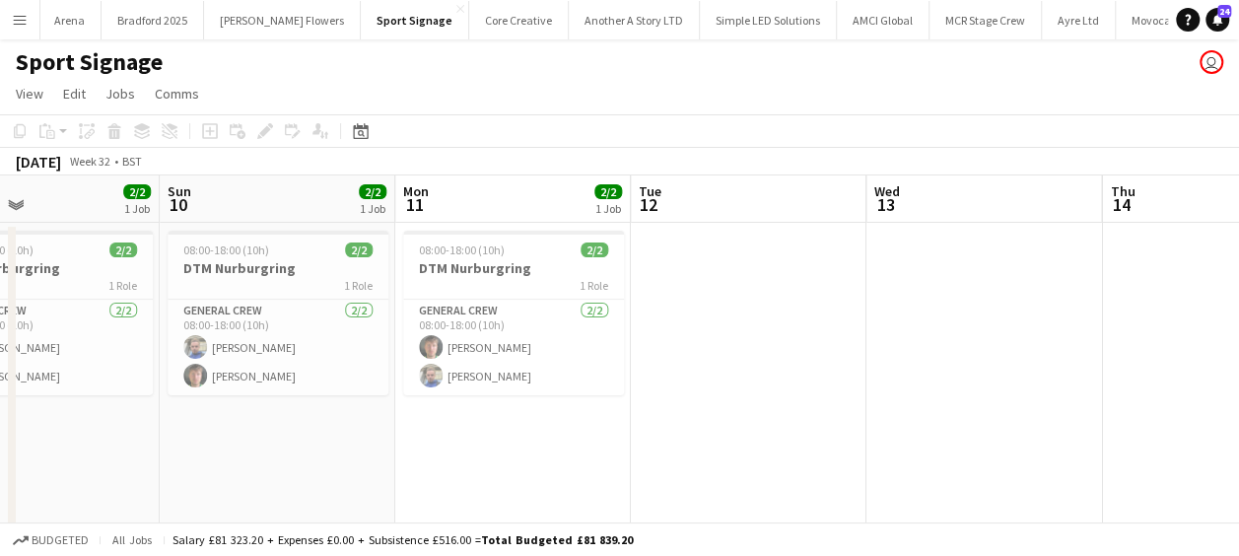
drag, startPoint x: 774, startPoint y: 429, endPoint x: 583, endPoint y: 420, distance: 190.4
click at [583, 420] on app-calendar-viewport "Wed 6 3/3 2 Jobs Thu 7 2/2 1 Job Fri 8 2/2 1 Job Sat 9 2/2 1 Job Sun 10 2/2 1 J…" at bounding box center [619, 392] width 1239 height 435
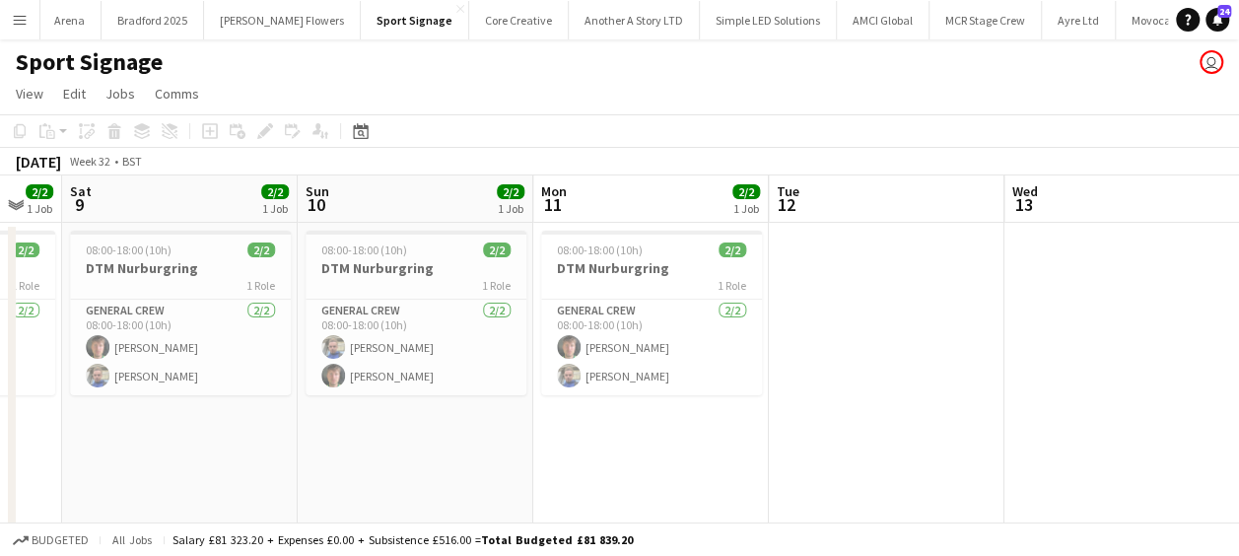
scroll to position [0, 641]
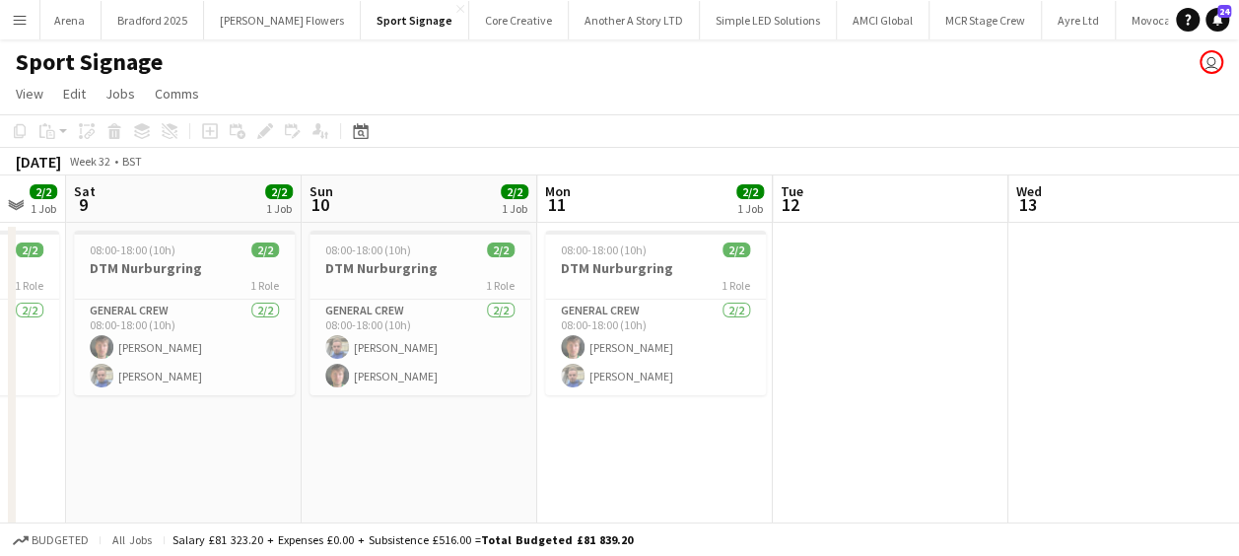
drag, startPoint x: 458, startPoint y: 469, endPoint x: 578, endPoint y: 472, distance: 119.3
click at [578, 472] on app-calendar-viewport "Wed 6 3/3 2 Jobs Thu 7 2/2 1 Job Fri 8 2/2 1 Job Sat 9 2/2 1 Job Sun 10 2/2 1 J…" at bounding box center [619, 392] width 1239 height 435
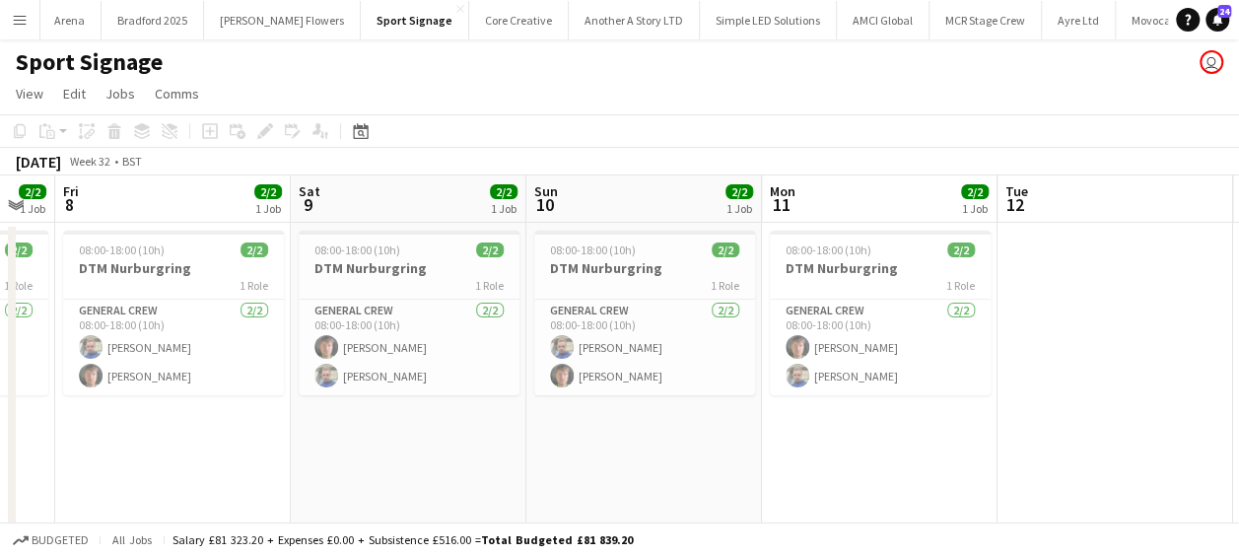
scroll to position [0, 408]
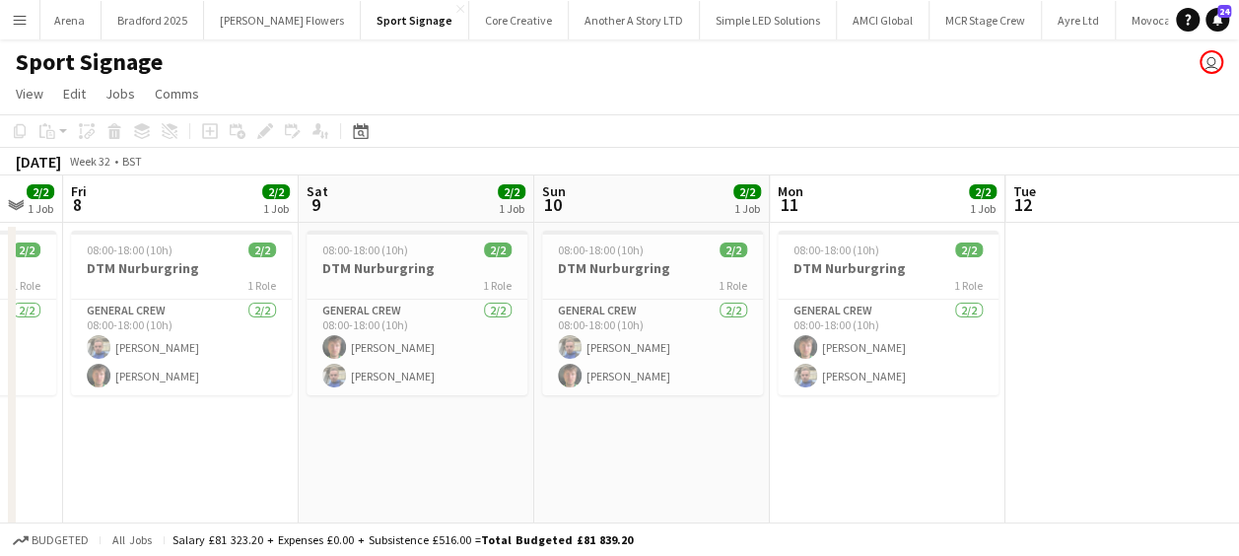
drag, startPoint x: 538, startPoint y: 469, endPoint x: 772, endPoint y: 483, distance: 234.0
click at [772, 483] on app-calendar-viewport "Wed 6 3/3 2 Jobs Thu 7 2/2 1 Job Fri 8 2/2 1 Job Sat 9 2/2 1 Job Sun 10 2/2 1 J…" at bounding box center [619, 392] width 1239 height 435
